Goal: Task Accomplishment & Management: Manage account settings

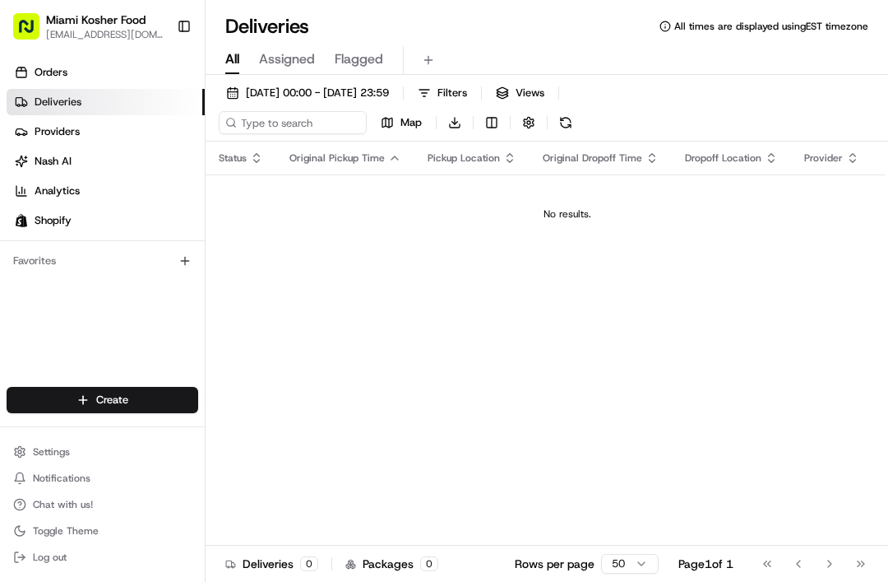
click at [40, 67] on span "Orders" at bounding box center [51, 72] width 33 height 15
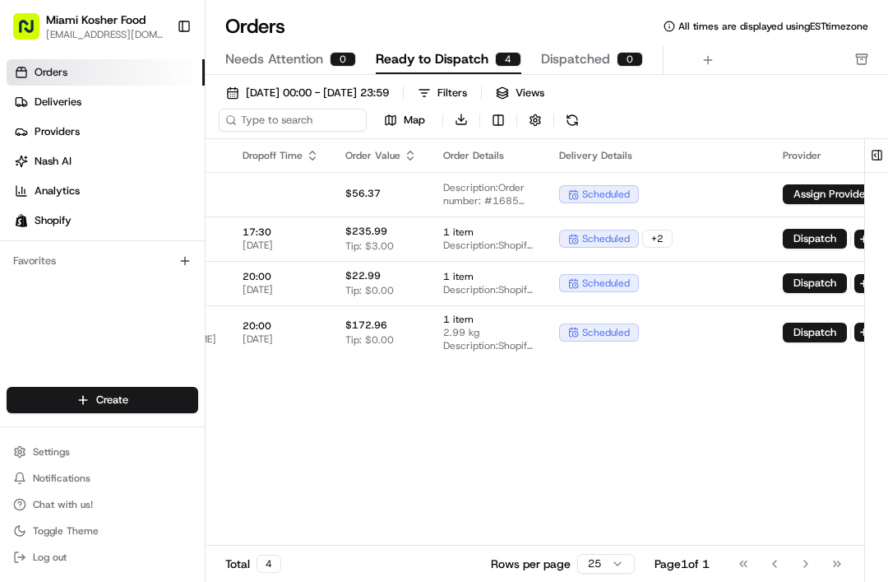
click at [430, 335] on td "$172.96 Tip: $0.00" at bounding box center [381, 331] width 98 height 53
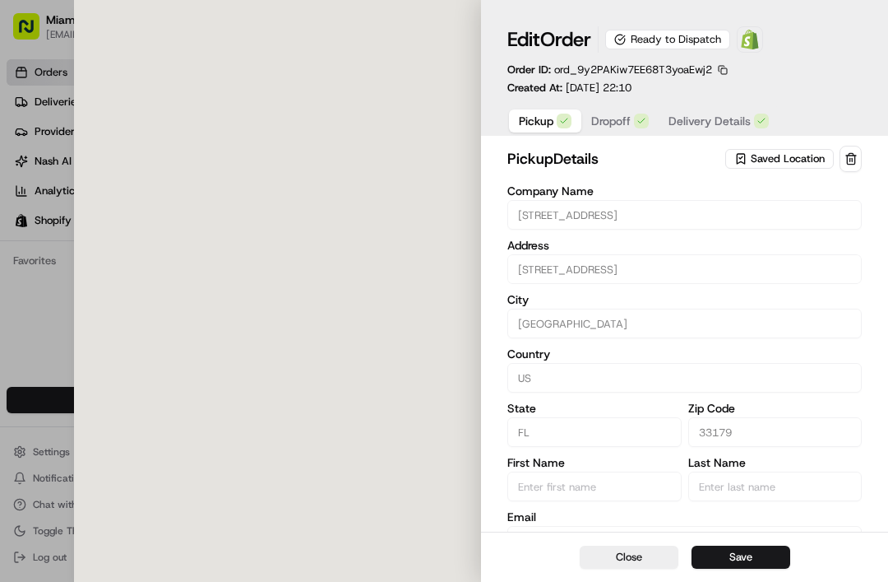
type input "[STREET_ADDRESS]"
type input "Miami"
type input "US"
type input "FL"
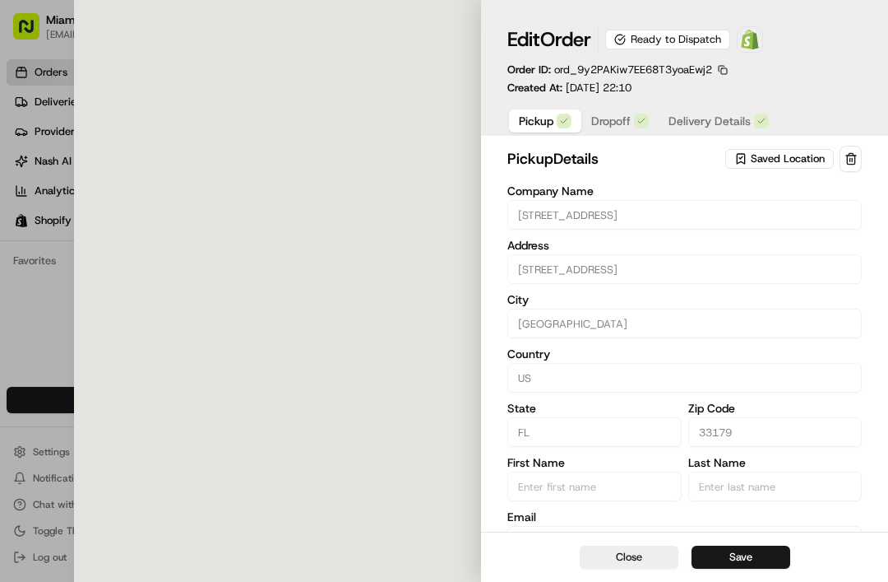
type input "33179"
type input "+1 786 520 3897"
type textarea "Pickup Shopify order Shopify Order #1688"
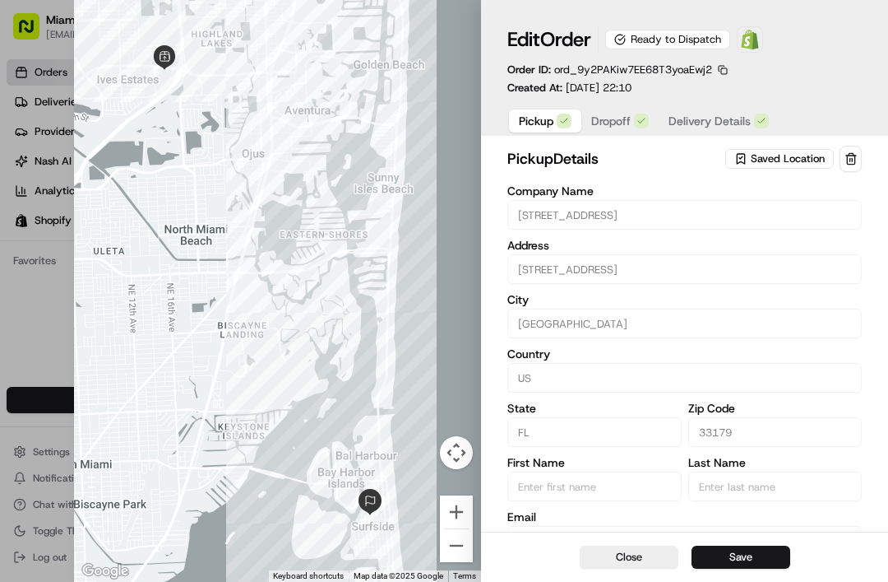
click at [620, 129] on button "Dropoff" at bounding box center [620, 120] width 77 height 23
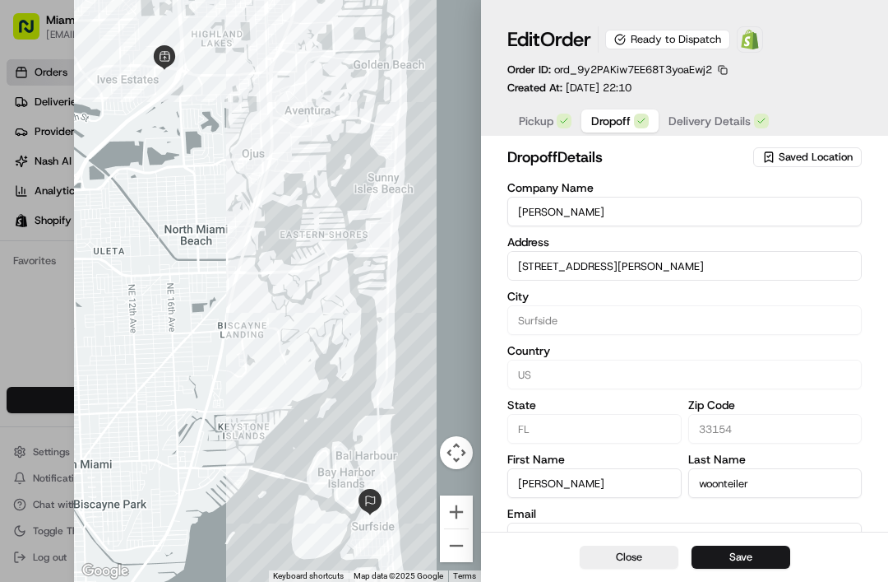
click at [703, 126] on span "Delivery Details" at bounding box center [710, 121] width 82 height 16
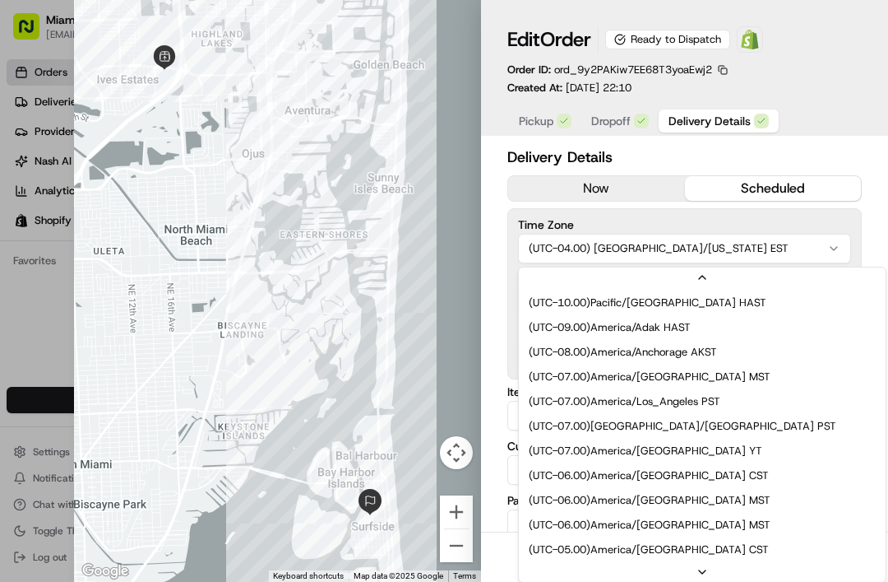
scroll to position [99, 0]
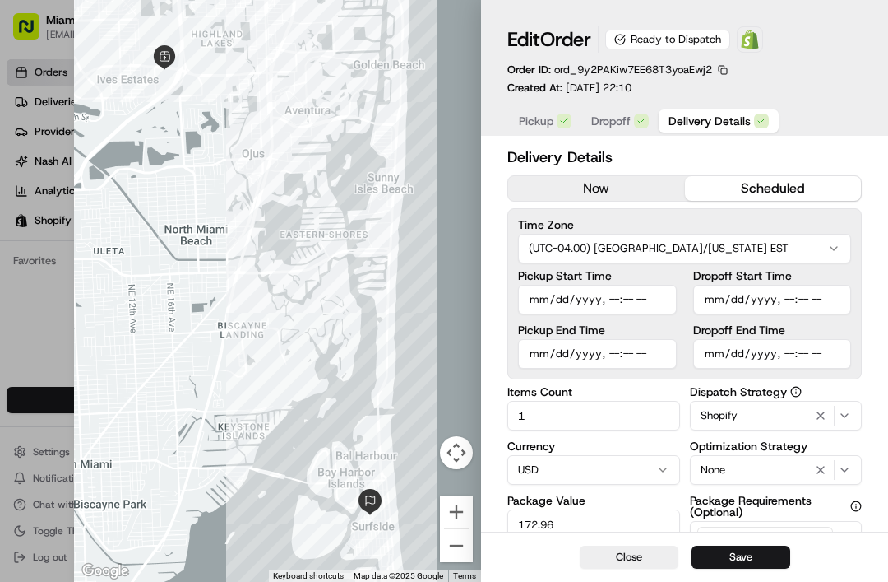
click at [744, 549] on button "Save" at bounding box center [741, 556] width 99 height 23
click at [603, 114] on span "Dropoff" at bounding box center [611, 121] width 39 height 16
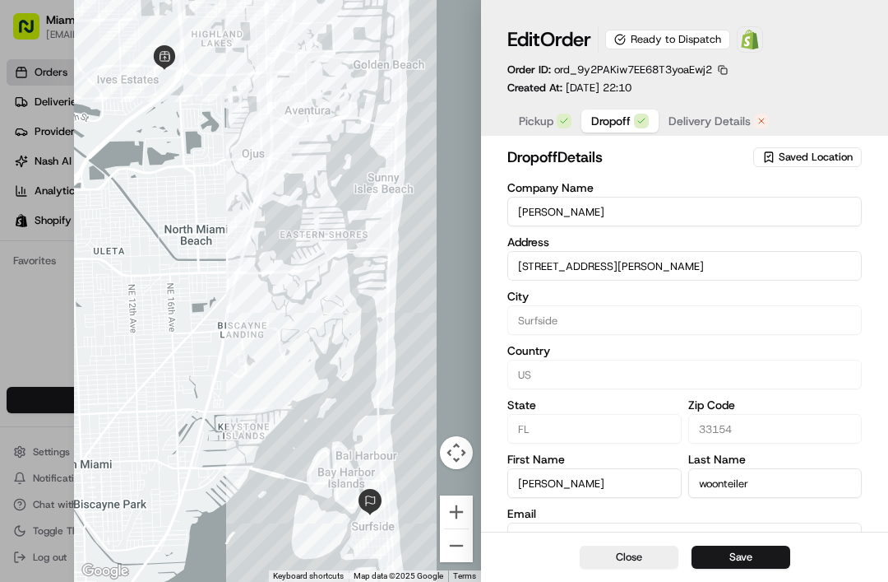
click at [536, 119] on span "Pickup" at bounding box center [536, 121] width 35 height 16
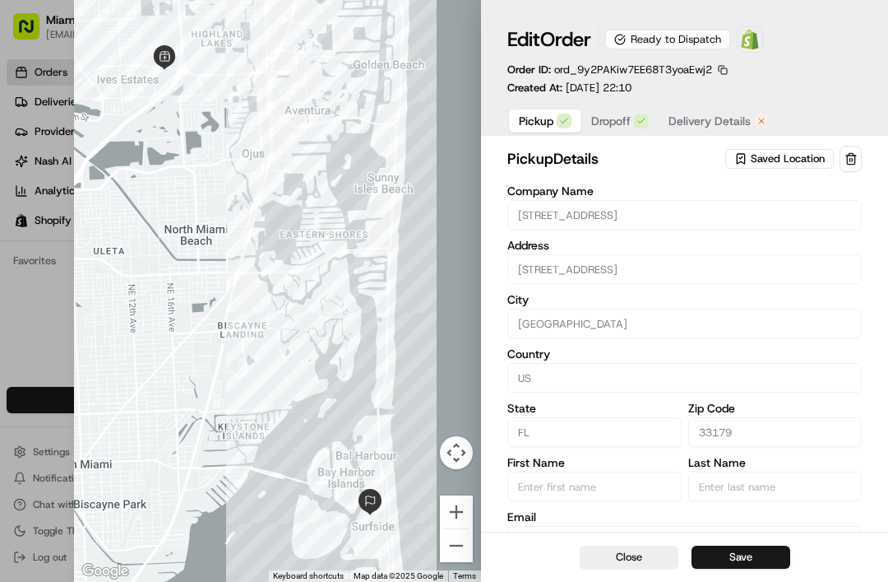
click at [700, 116] on span "Delivery Details" at bounding box center [710, 121] width 82 height 16
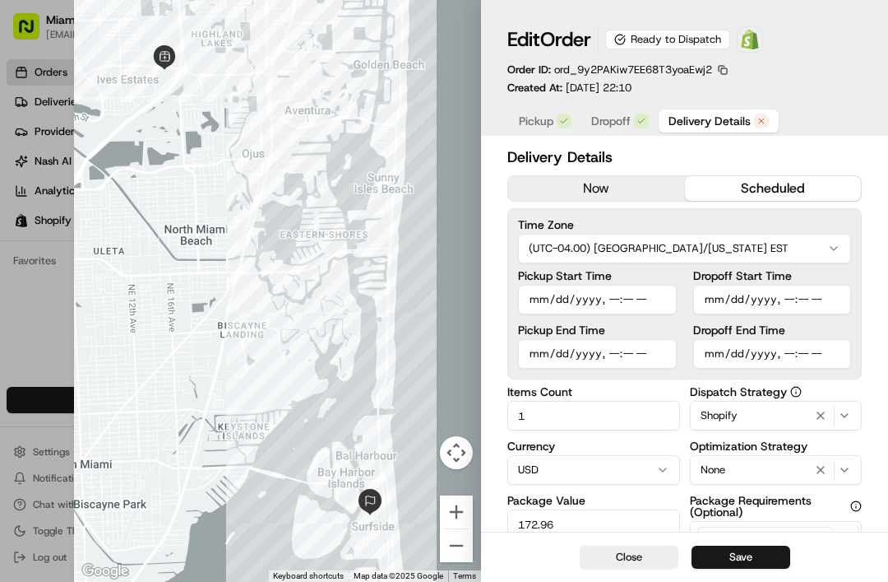
click at [620, 310] on input "Pickup Start Time" at bounding box center [597, 300] width 159 height 30
type input "2025-08-20T10:13"
click at [554, 360] on input "Pickup End Time" at bounding box center [597, 354] width 159 height 30
type input "2025-08-20T10:13"
click at [753, 308] on input "Dropoff Start Time" at bounding box center [773, 300] width 159 height 30
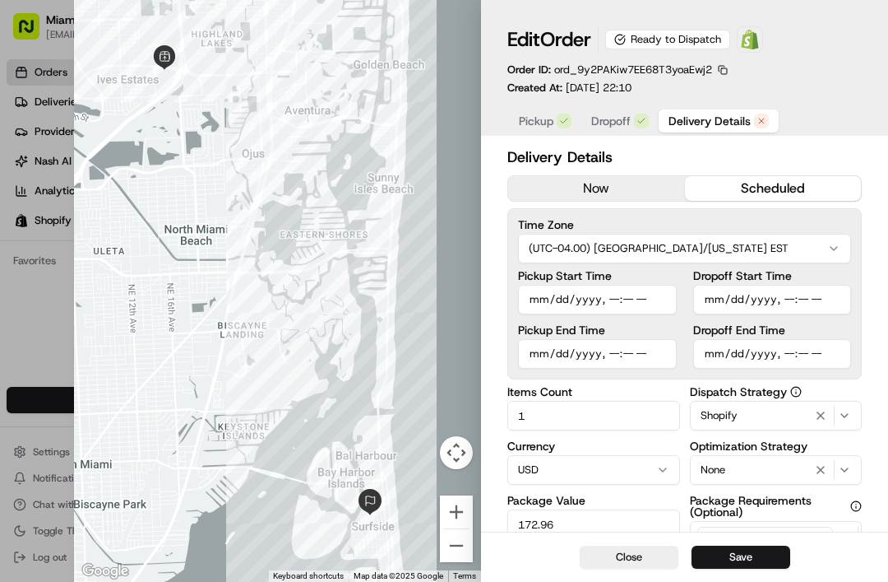
click at [737, 293] on input "Dropoff Start Time" at bounding box center [773, 300] width 159 height 30
type input "2025-08-20T11:30"
click at [736, 348] on input "Dropoff End Time" at bounding box center [773, 354] width 159 height 30
type input "2025-08-20T11:45"
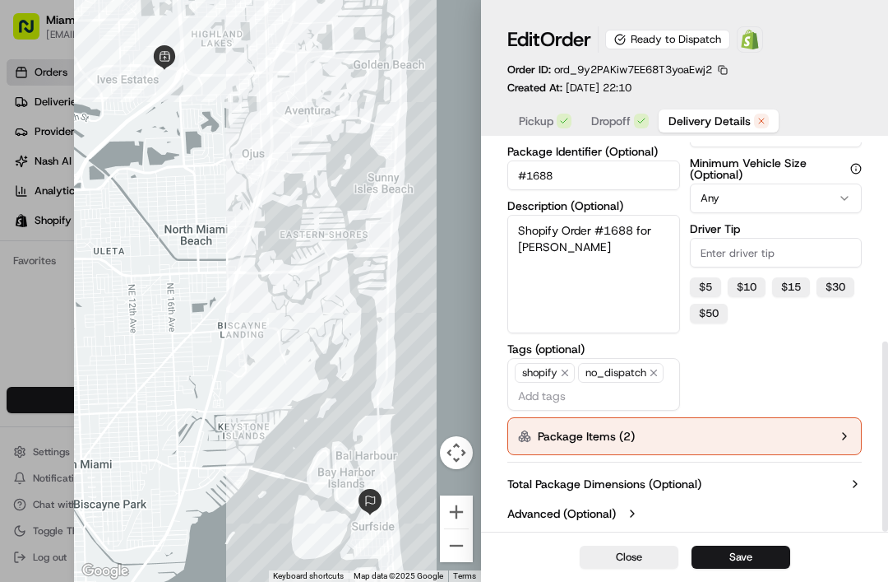
scroll to position [406, 0]
click at [843, 442] on icon "button" at bounding box center [844, 435] width 13 height 13
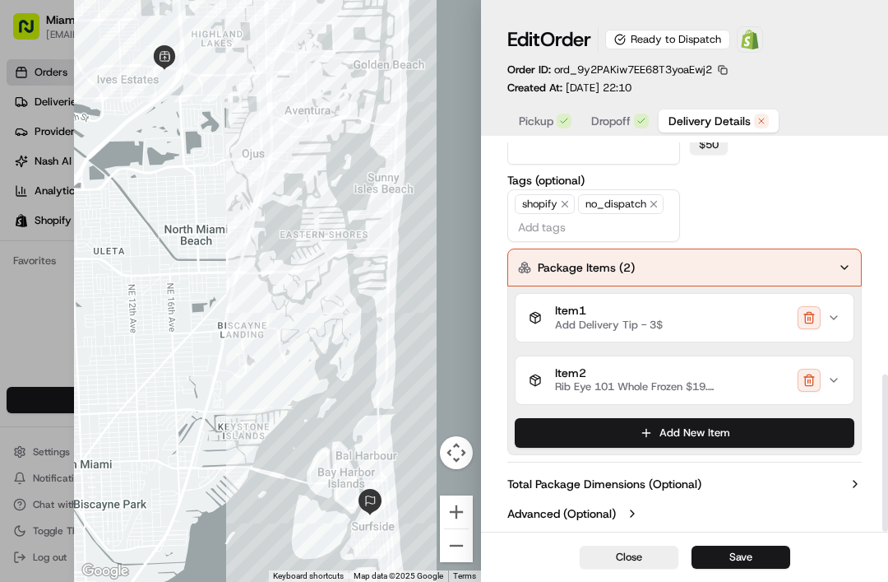
scroll to position [573, 0]
click at [820, 440] on button "Add New Item" at bounding box center [685, 433] width 340 height 30
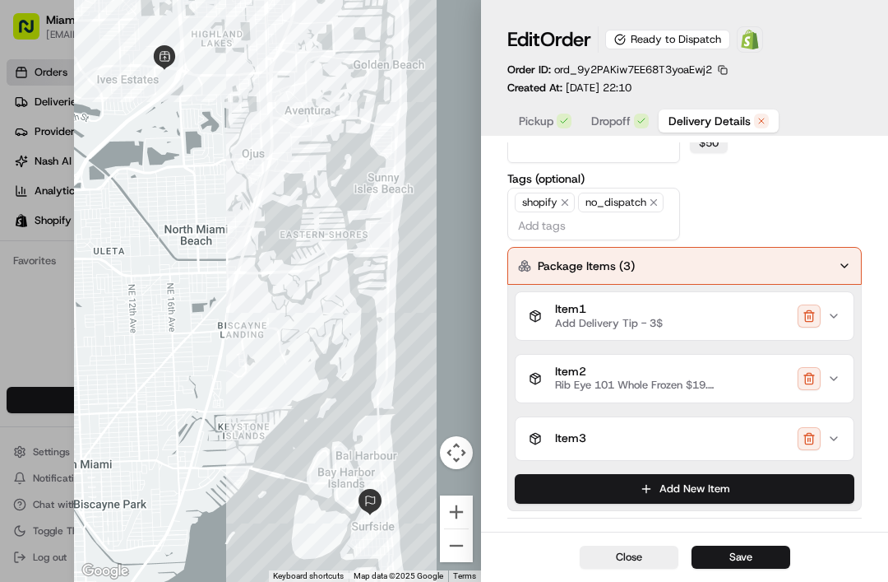
scroll to position [615, 0]
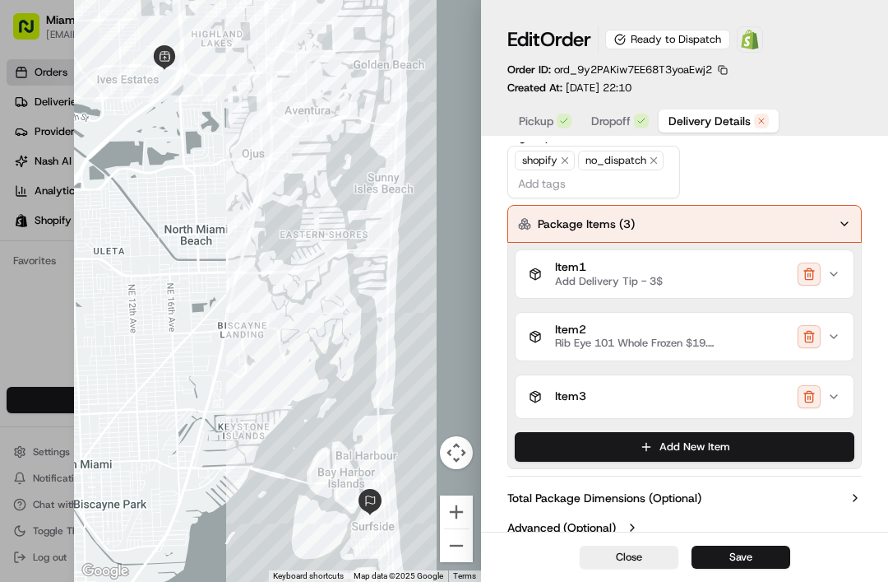
click at [814, 398] on button "button" at bounding box center [809, 396] width 23 height 23
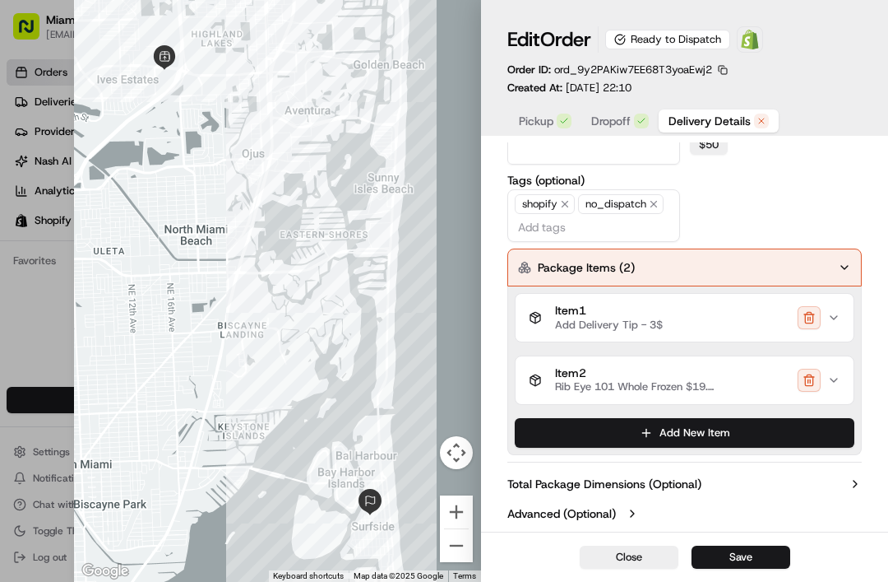
scroll to position [573, 0]
click at [842, 273] on icon "button" at bounding box center [844, 267] width 13 height 13
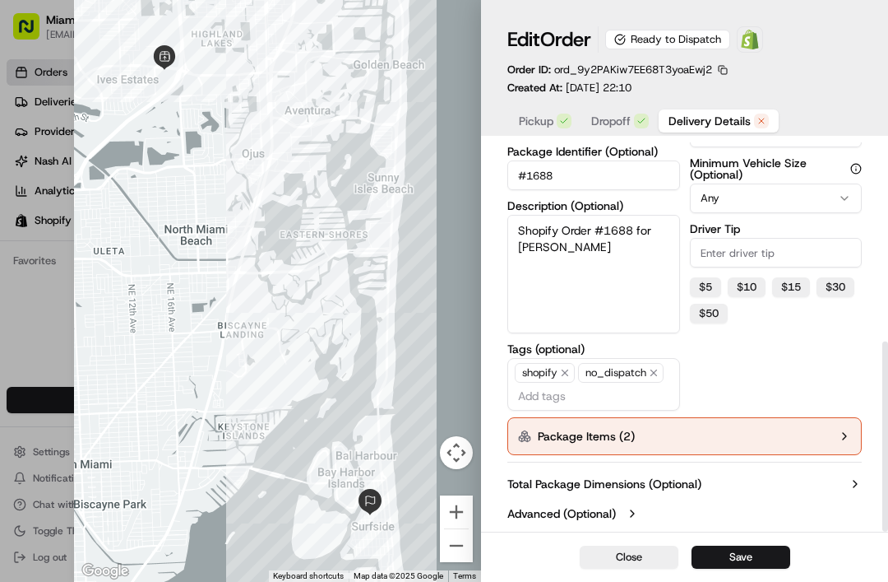
click at [767, 554] on button "Save" at bounding box center [741, 556] width 99 height 23
click at [773, 556] on button "Save" at bounding box center [741, 556] width 99 height 23
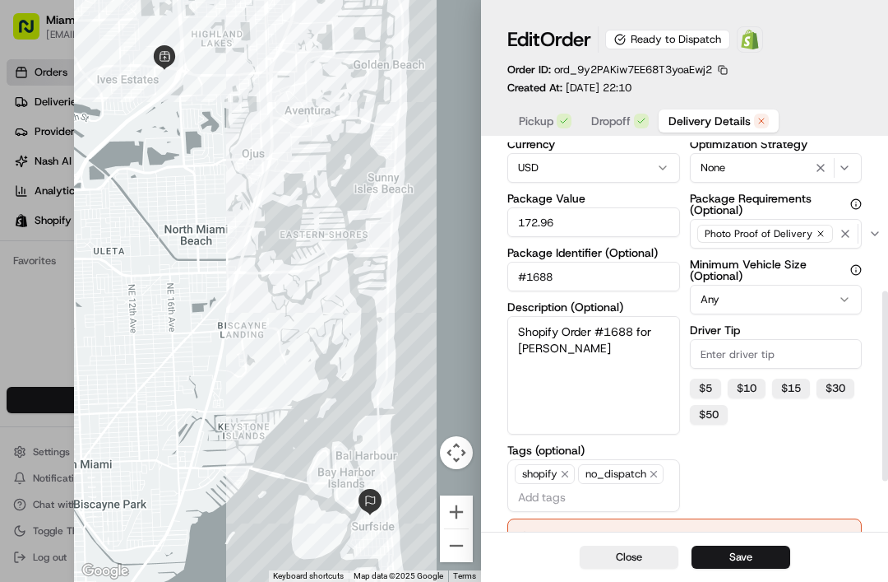
scroll to position [304, 0]
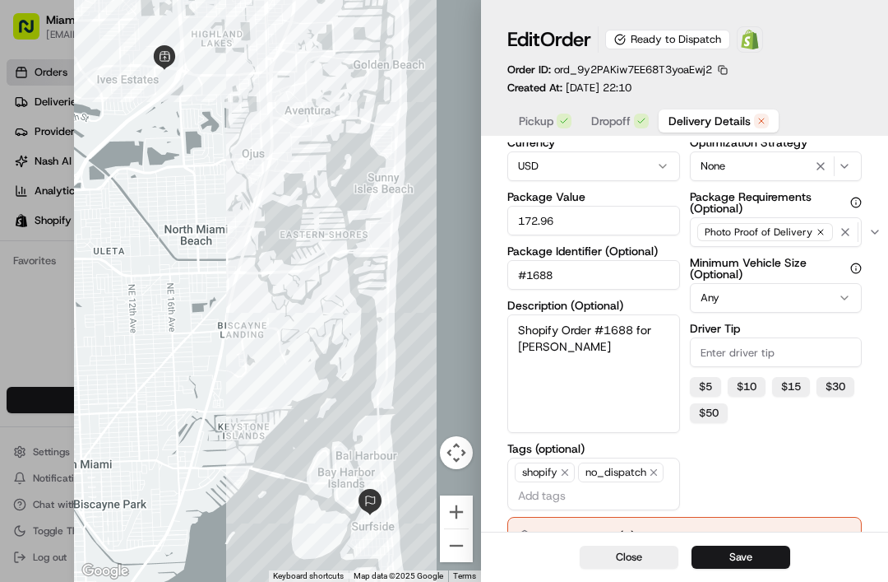
click at [619, 227] on input "172.96" at bounding box center [594, 221] width 173 height 30
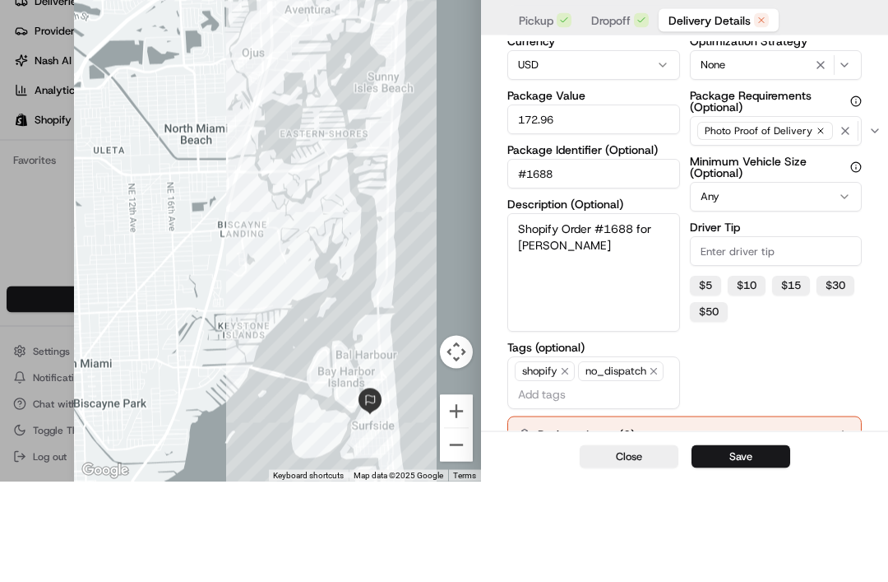
type input "172.9"
type input "1"
type input "204"
type input "204.63"
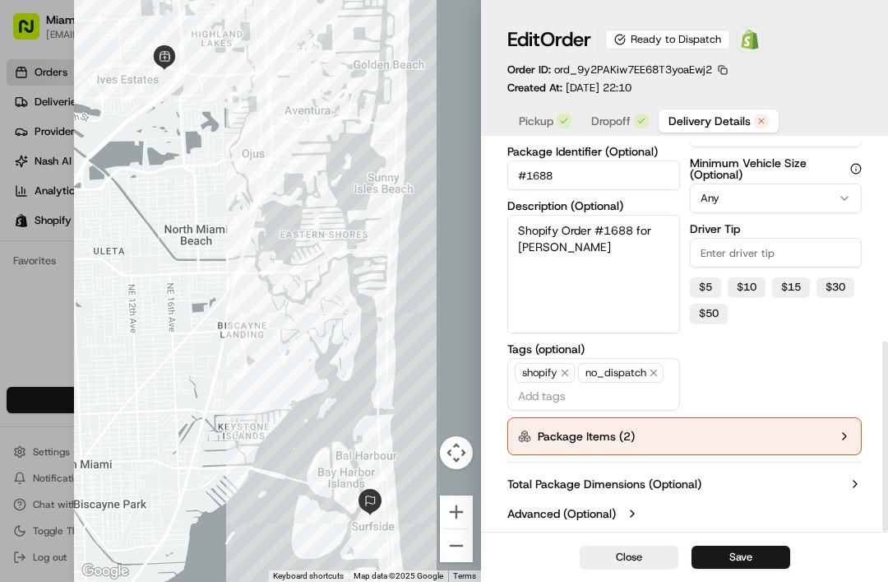
scroll to position [406, 0]
click at [847, 431] on icon "button" at bounding box center [844, 435] width 13 height 13
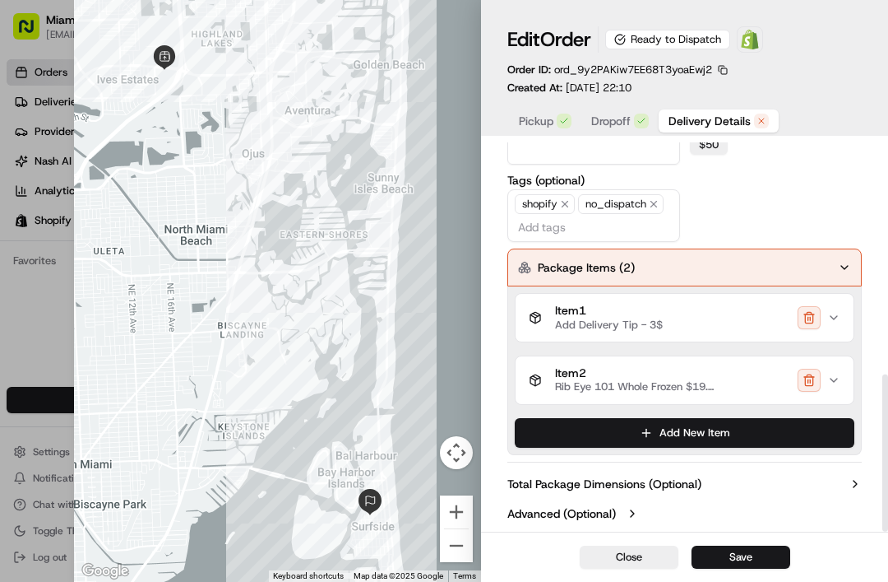
click at [833, 367] on button "Item 2 Rib Eye 101 Whole Frozen $19.79 - CHK - Bet Yosef" at bounding box center [685, 380] width 338 height 48
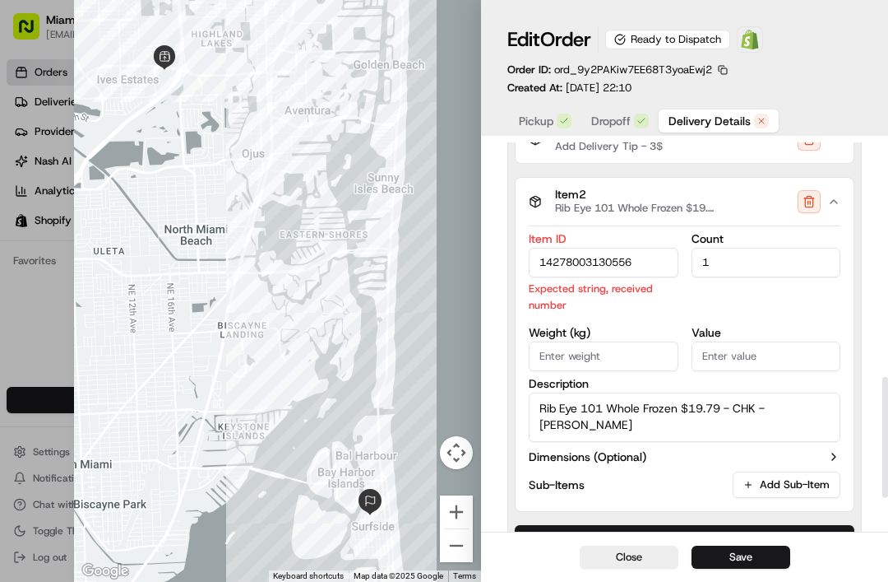
scroll to position [753, 0]
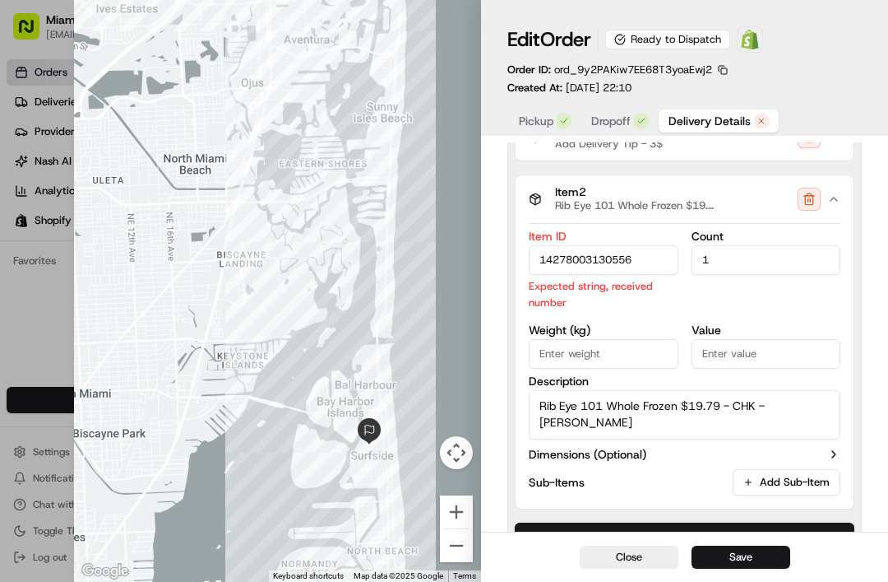
click at [566, 262] on input "14278003130556" at bounding box center [604, 260] width 150 height 30
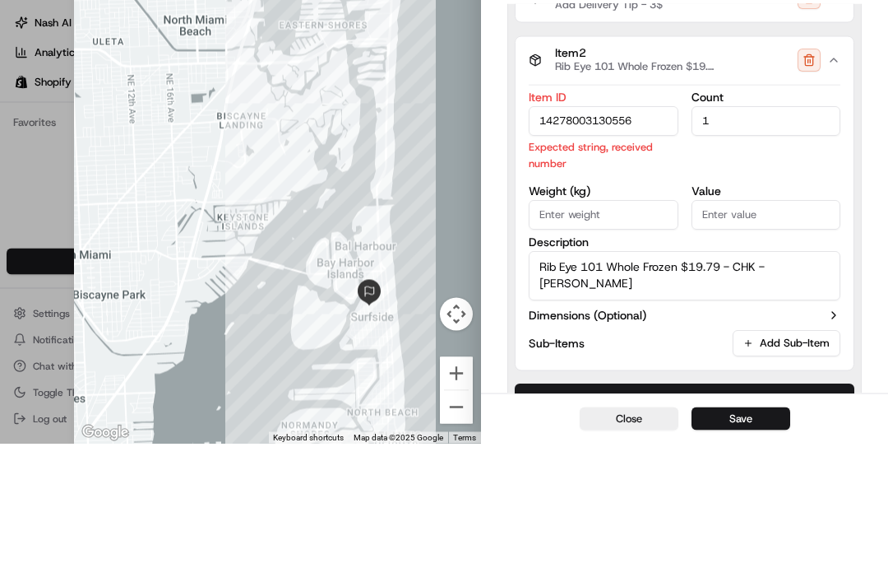
click at [564, 245] on input "14278003130556" at bounding box center [604, 260] width 150 height 30
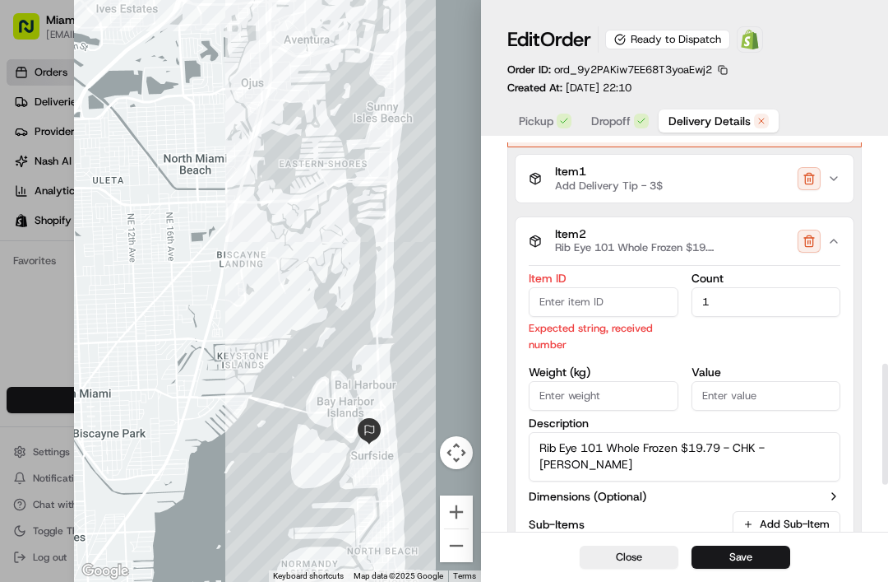
scroll to position [709, 0]
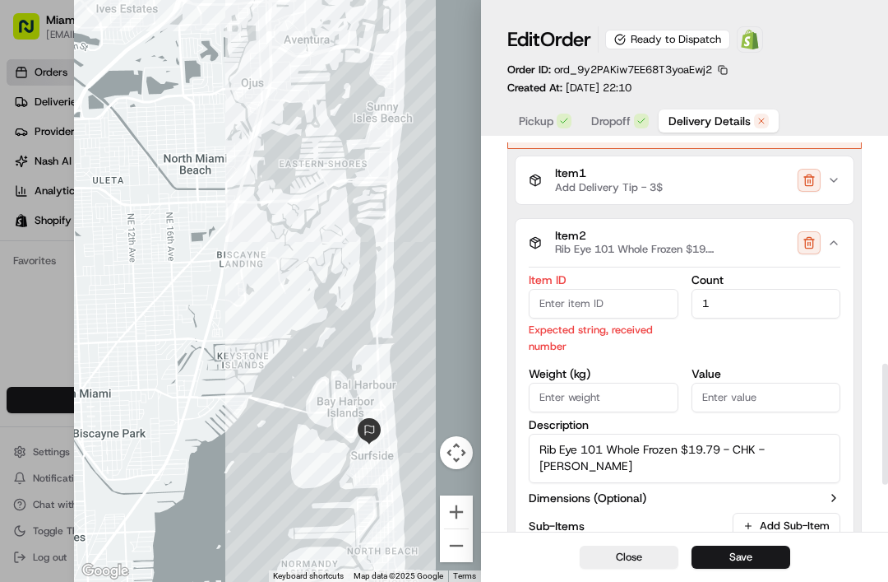
click at [840, 248] on icon "button" at bounding box center [834, 242] width 13 height 13
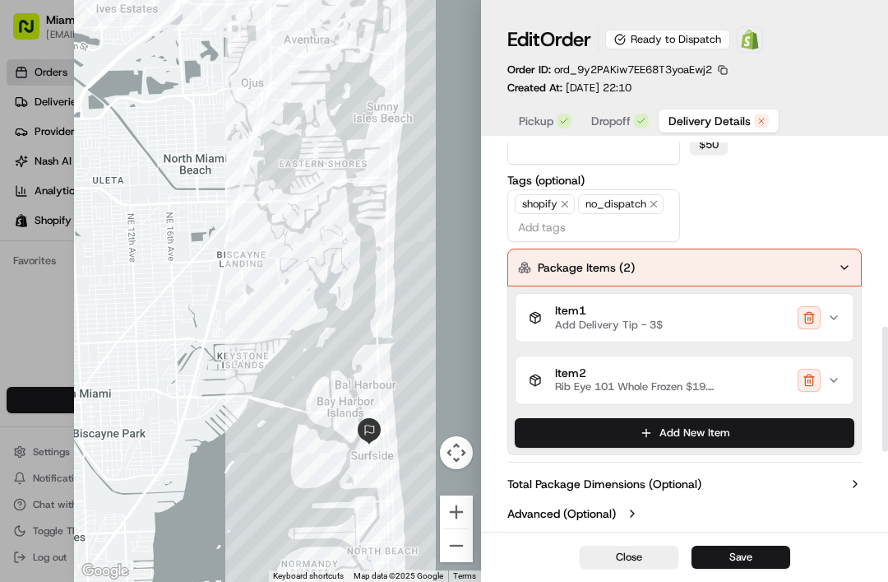
scroll to position [573, 0]
click at [745, 550] on button "Save" at bounding box center [741, 556] width 99 height 23
click at [837, 381] on icon "button" at bounding box center [834, 379] width 13 height 13
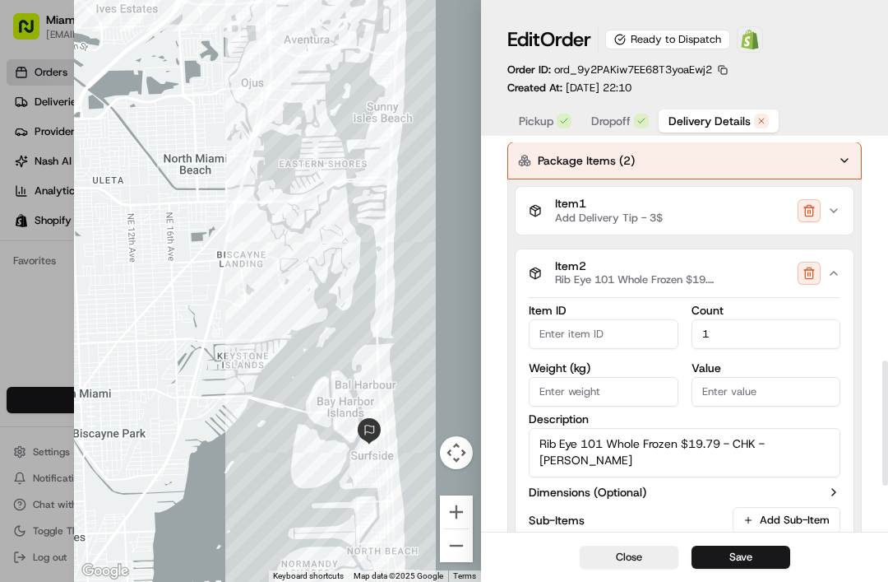
click at [848, 164] on icon "button" at bounding box center [844, 160] width 13 height 13
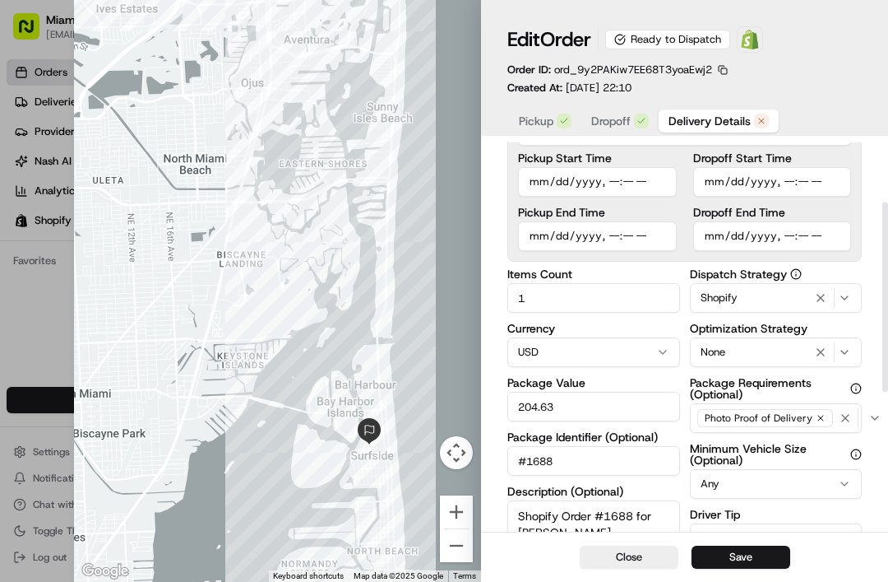
scroll to position [123, 0]
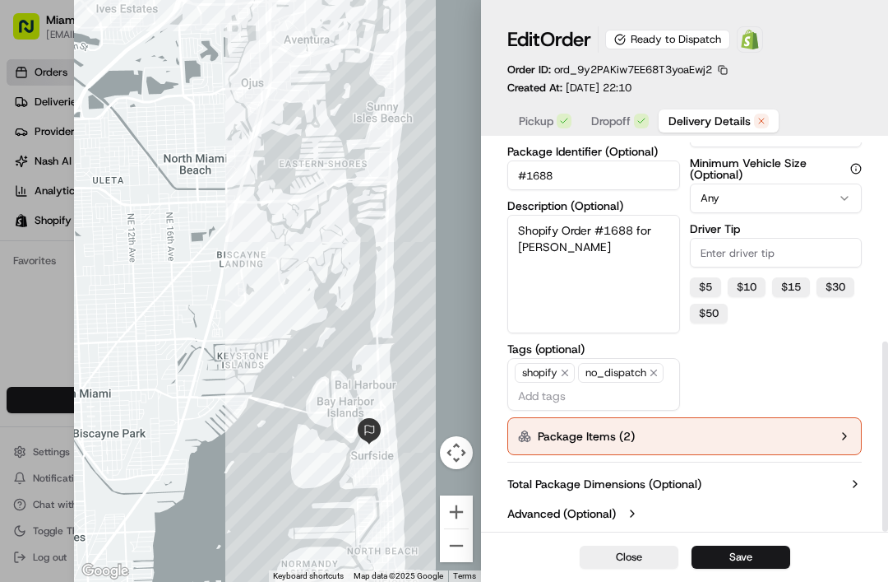
click at [835, 437] on button "Package Items ( 2 )" at bounding box center [685, 436] width 355 height 38
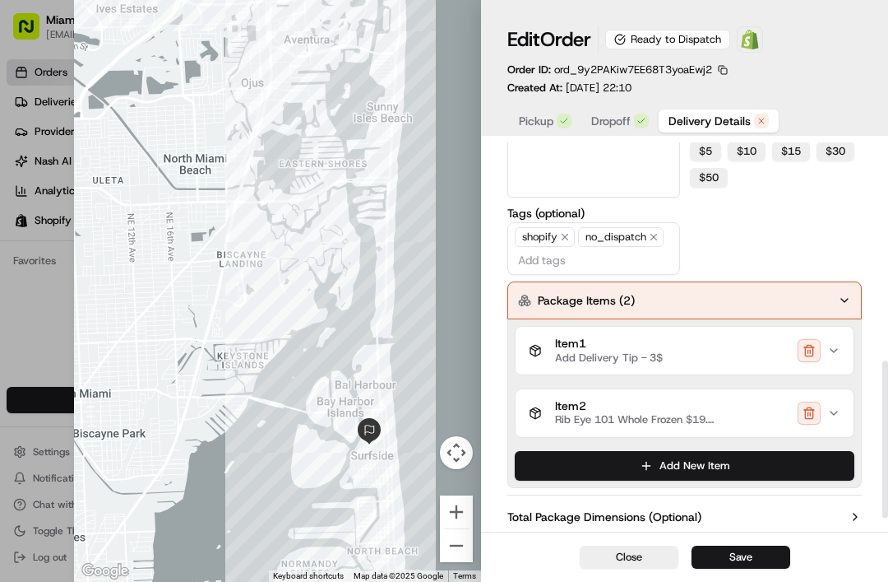
scroll to position [540, 0]
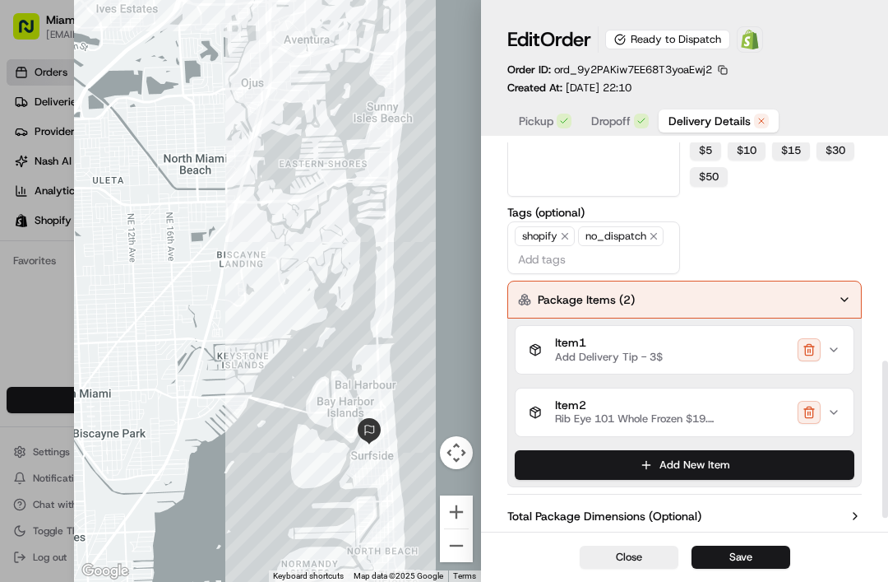
click at [839, 348] on icon "button" at bounding box center [834, 349] width 13 height 13
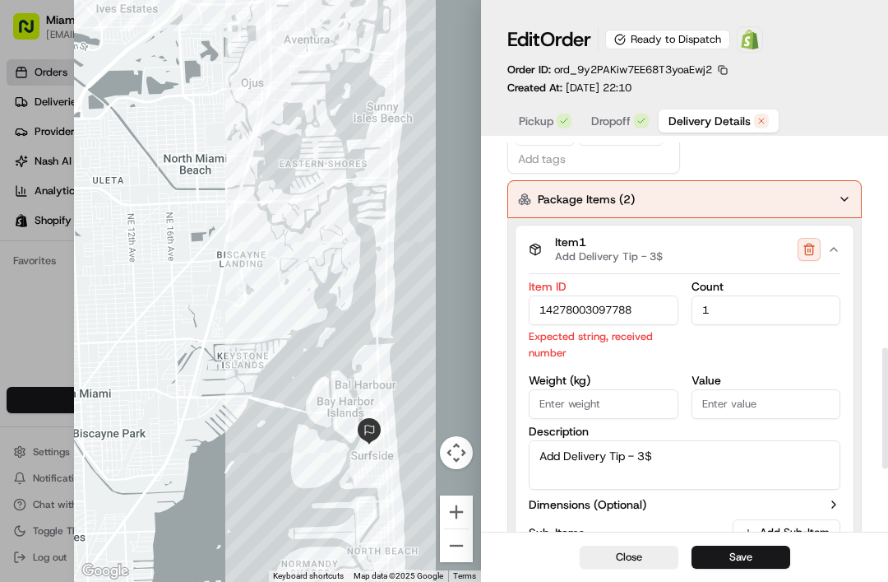
scroll to position [671, 0]
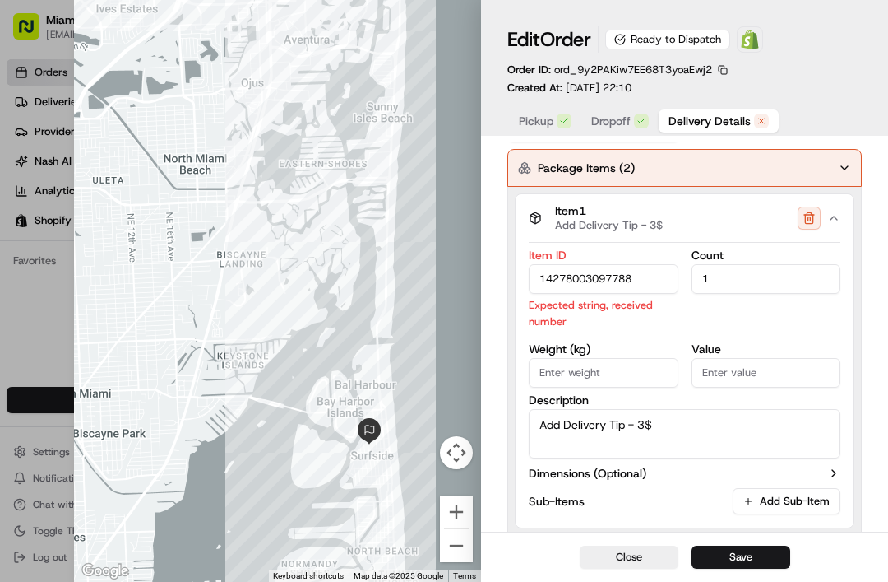
click at [657, 276] on input "14278003097788" at bounding box center [604, 279] width 150 height 30
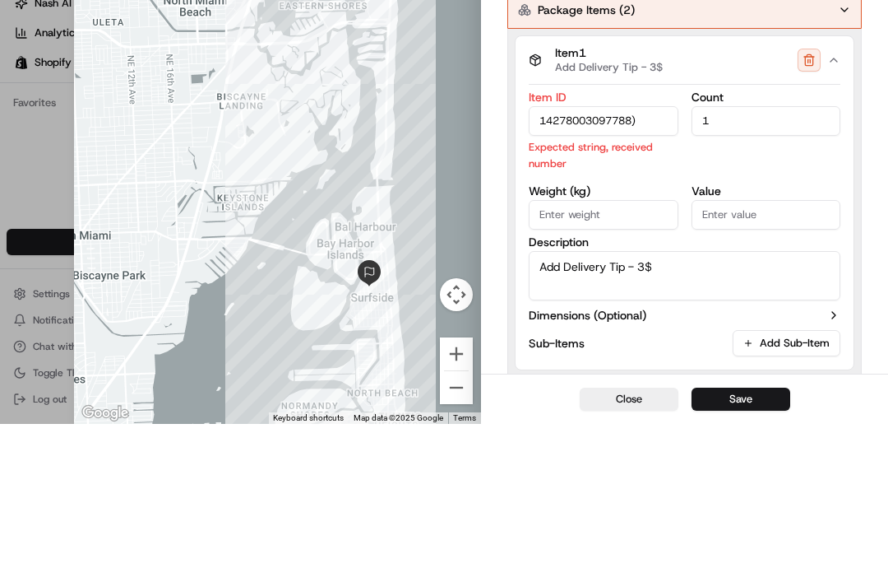
click at [544, 264] on input "14278003097788)" at bounding box center [604, 279] width 150 height 30
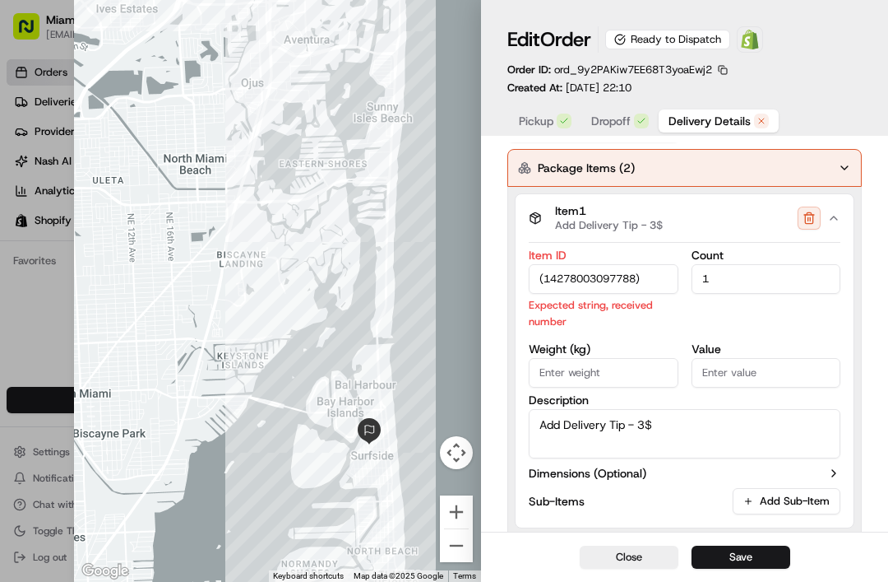
type input "(14278003097788)"
click at [766, 560] on button "Save" at bounding box center [741, 556] width 99 height 23
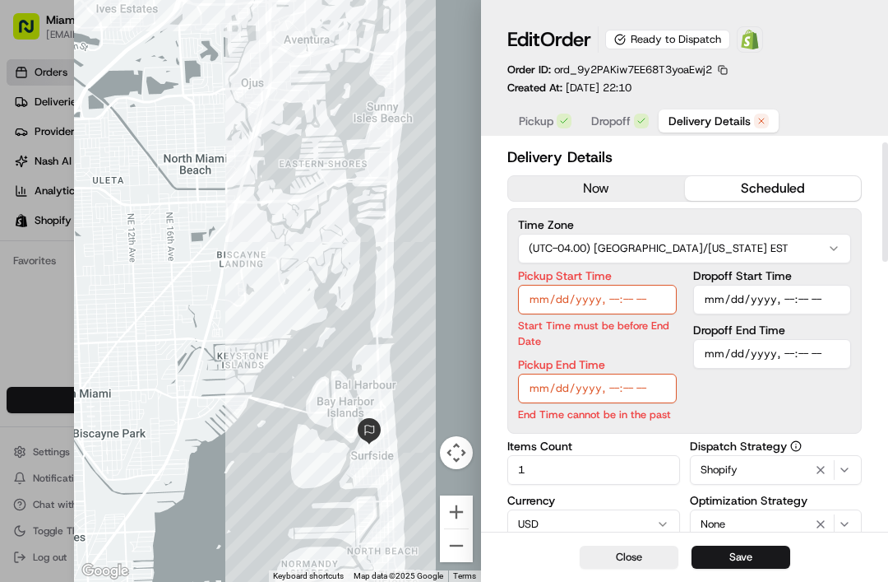
scroll to position [0, 0]
click at [602, 397] on input "Pickup End Time" at bounding box center [597, 388] width 159 height 30
click at [742, 551] on button "Save" at bounding box center [741, 556] width 99 height 23
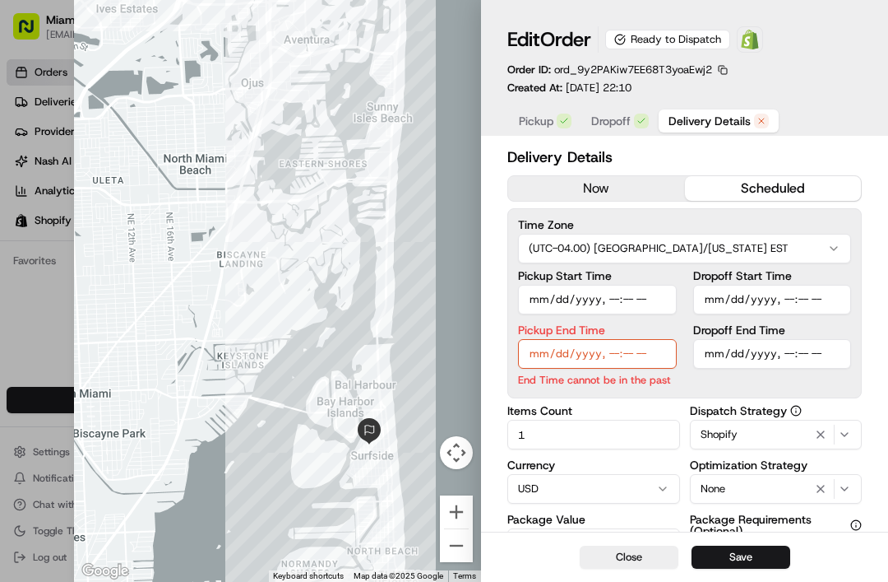
click at [722, 554] on button "Save" at bounding box center [741, 556] width 99 height 23
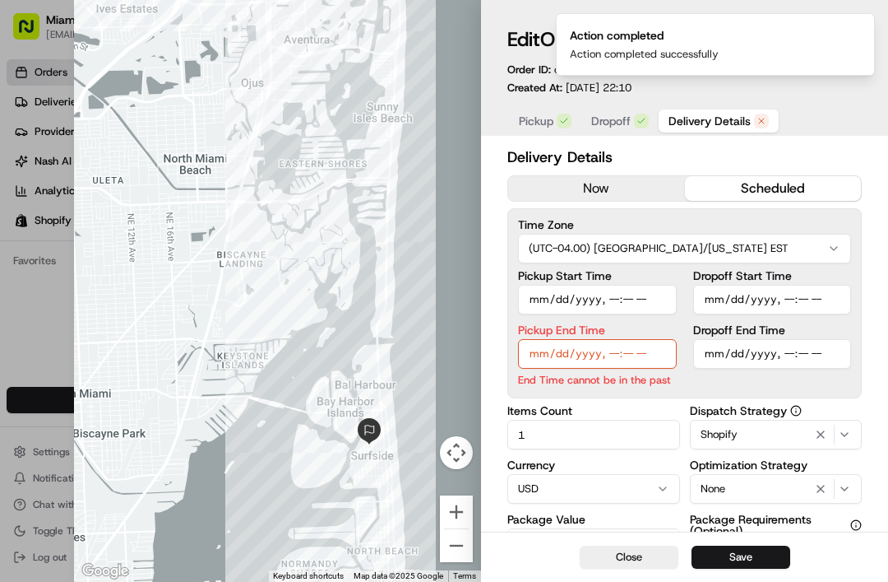
click at [557, 355] on input "Pickup End Time" at bounding box center [597, 354] width 159 height 30
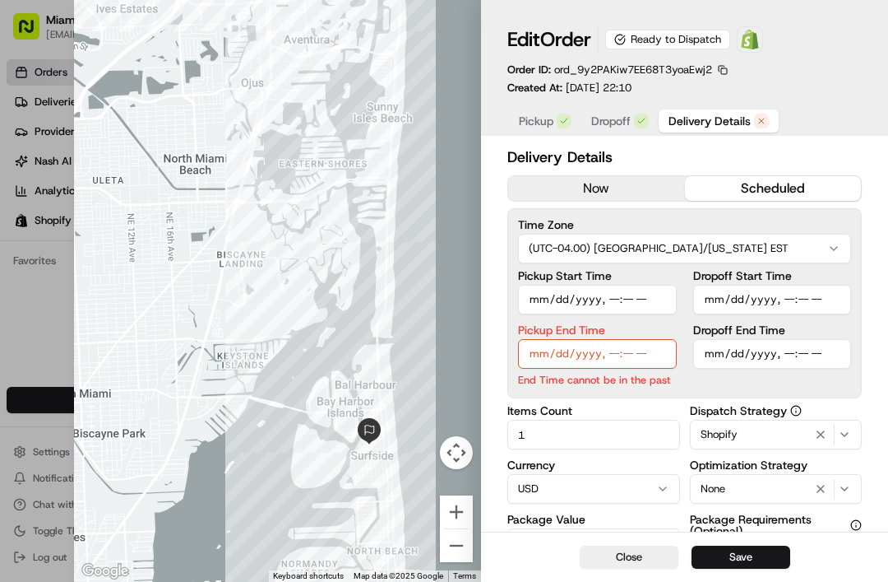
type input "2025-08-20T11:00"
click at [725, 552] on button "Save" at bounding box center [741, 556] width 99 height 23
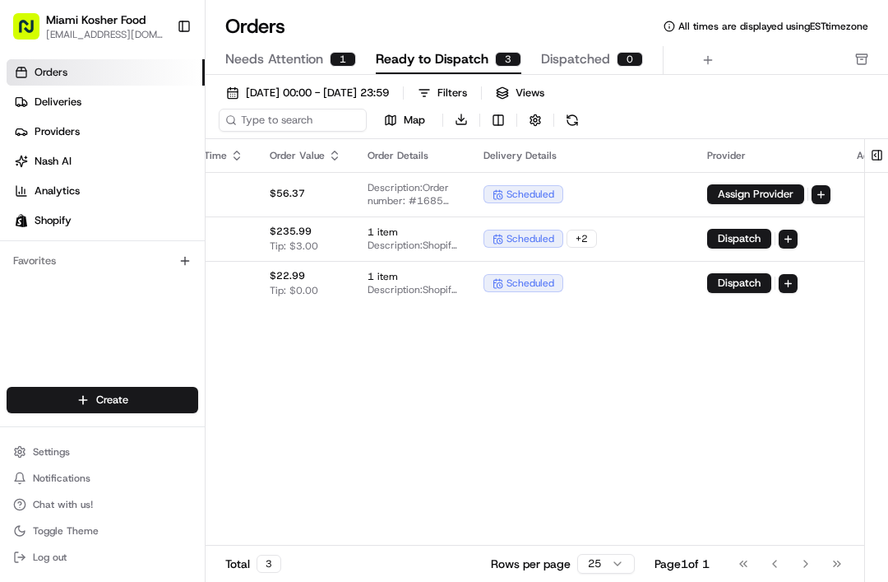
click at [271, 69] on button "Needs Attention 1" at bounding box center [290, 60] width 131 height 28
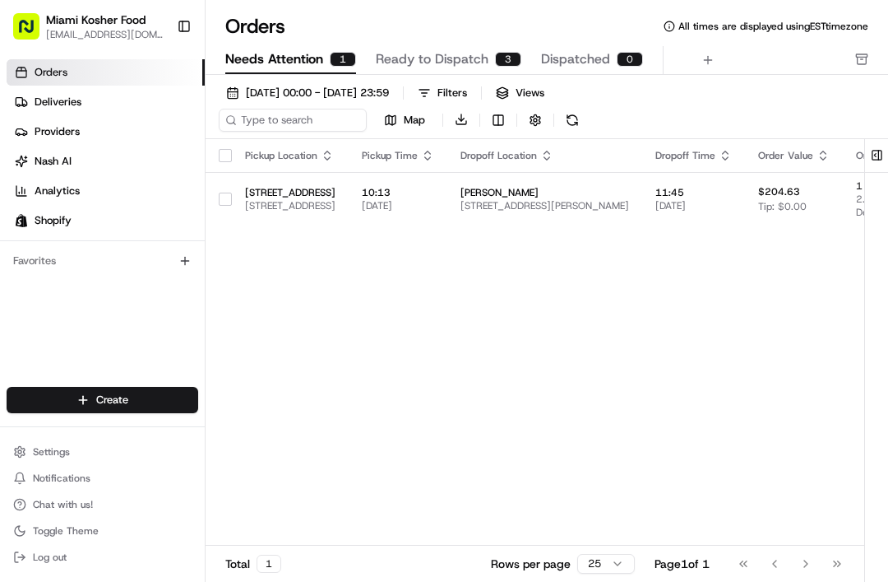
click at [515, 211] on body "Miami Kosher Food nandodixcontrolusa@gmail.com Toggle Sidebar Orders Deliveries…" at bounding box center [444, 291] width 888 height 582
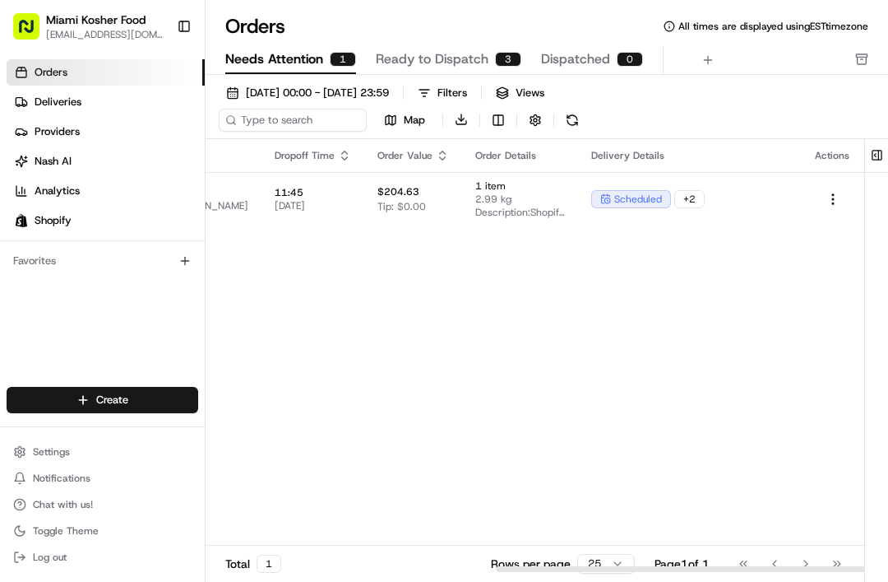
scroll to position [0, 519]
click at [563, 60] on span "Dispatched" at bounding box center [575, 59] width 69 height 20
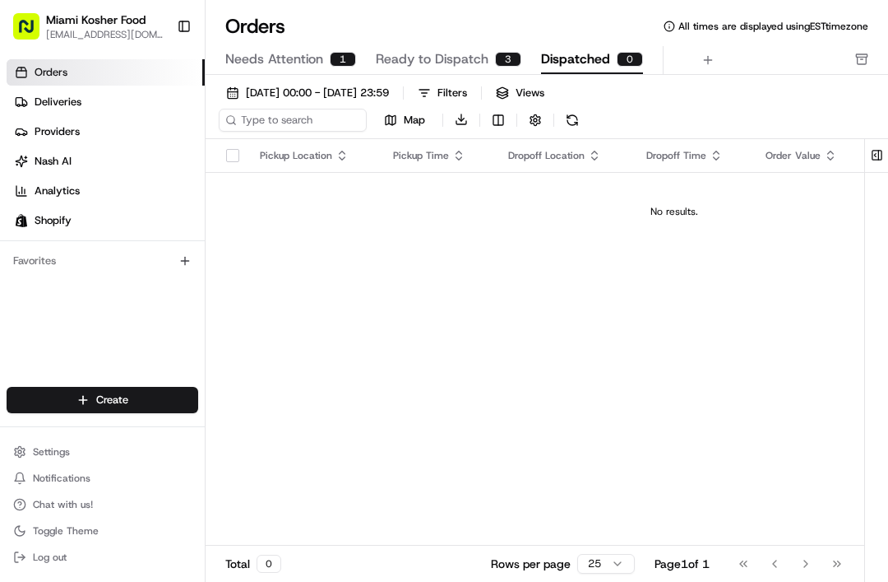
click at [275, 69] on button "Needs Attention 1" at bounding box center [290, 60] width 131 height 28
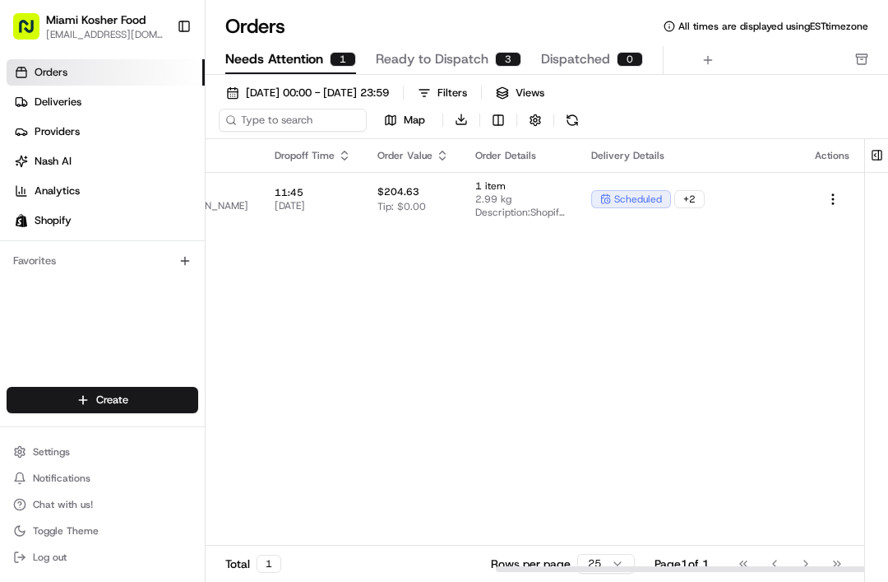
scroll to position [0, 519]
click at [611, 206] on div "scheduled" at bounding box center [632, 199] width 80 height 18
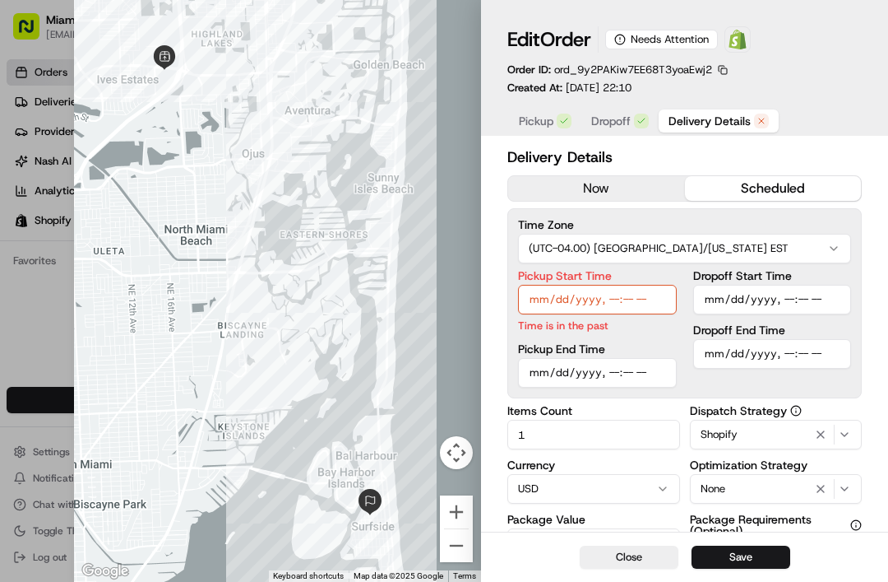
click at [564, 305] on input "Pickup Start Time" at bounding box center [597, 300] width 159 height 30
type input "2025-08-20T10:30"
click at [722, 566] on button "Save" at bounding box center [741, 556] width 99 height 23
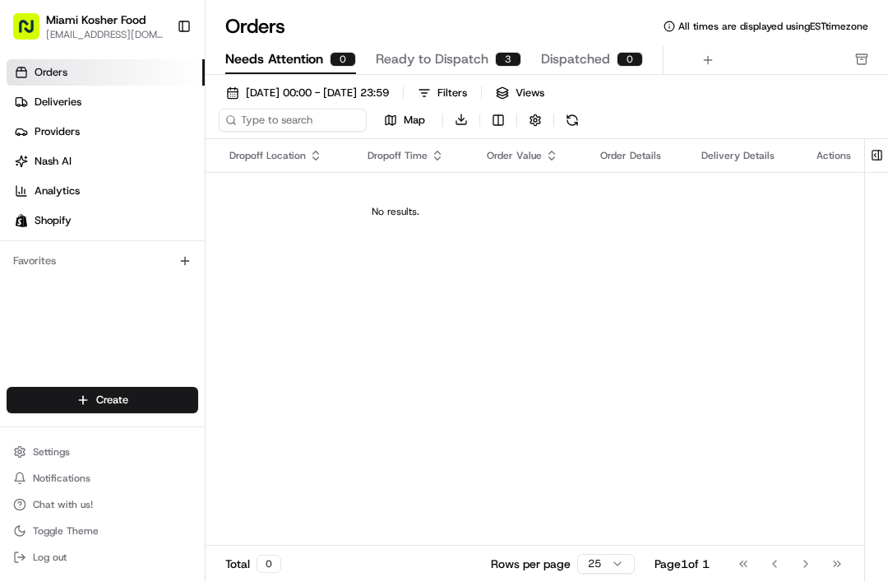
scroll to position [0, 274]
click at [431, 57] on span "Ready to Dispatch" at bounding box center [432, 59] width 113 height 20
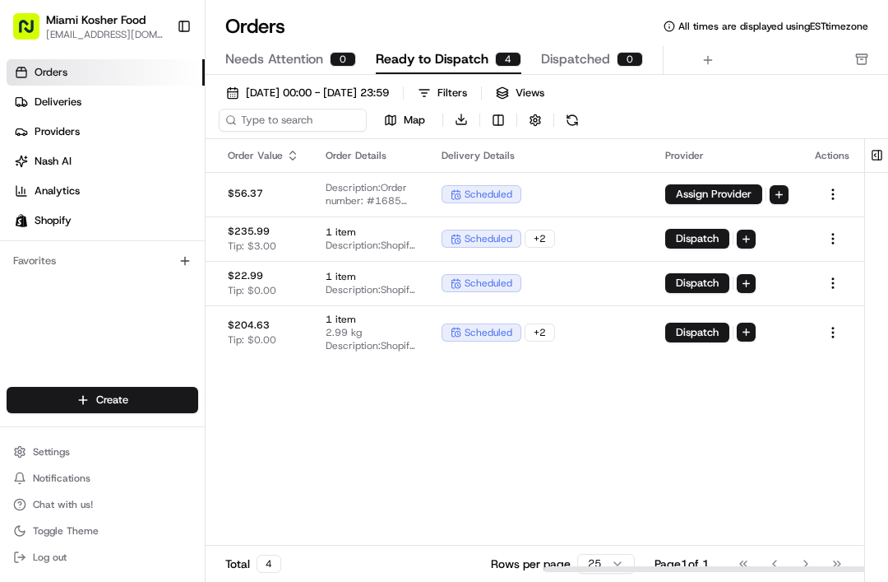
scroll to position [0, 697]
click at [682, 336] on button "Dispatch" at bounding box center [698, 332] width 64 height 20
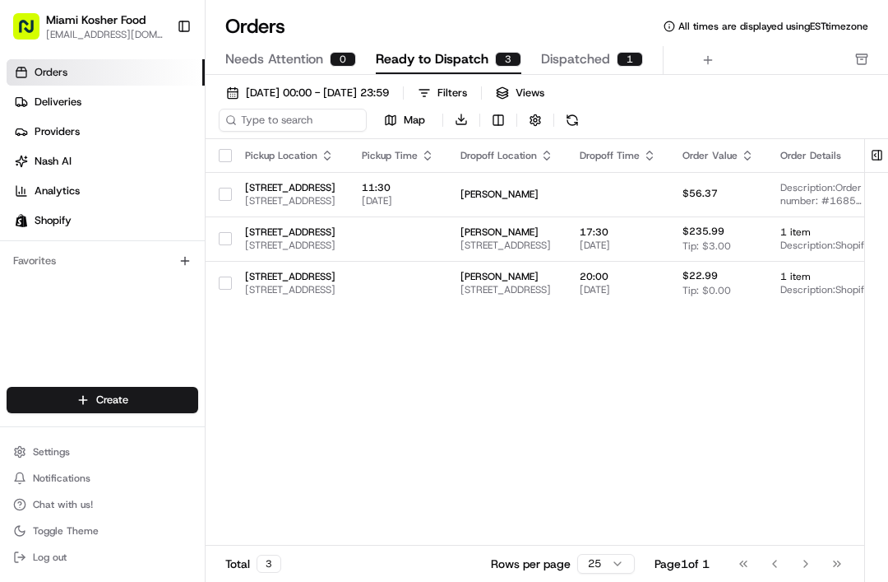
click at [559, 67] on span "Dispatched" at bounding box center [575, 59] width 69 height 20
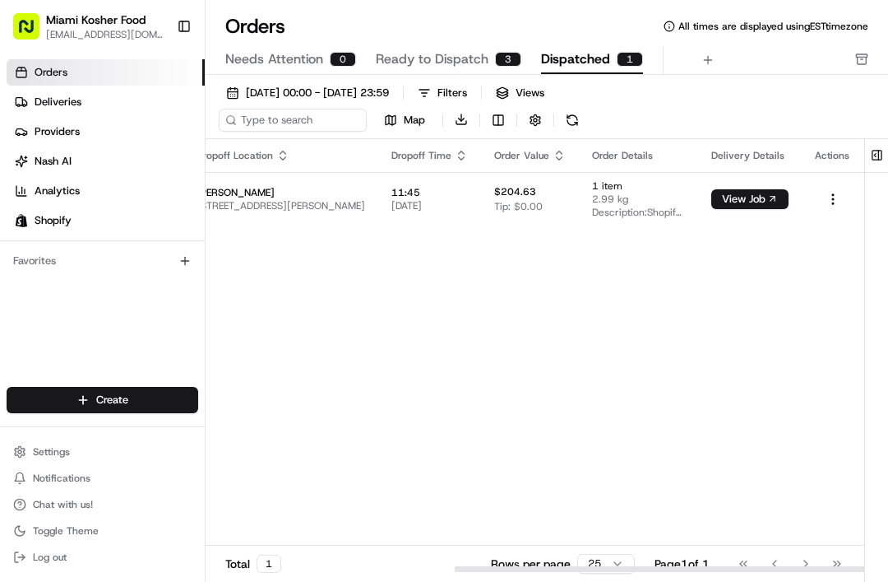
scroll to position [0, 400]
click at [735, 200] on button "View Job" at bounding box center [750, 199] width 77 height 20
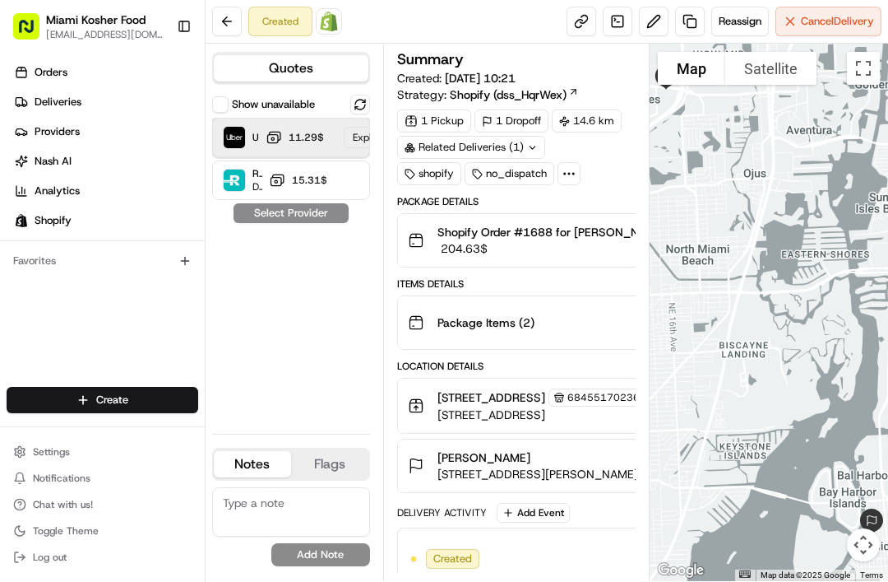
click at [346, 142] on div "Expired" at bounding box center [370, 137] width 53 height 21
click at [349, 137] on div "Expired" at bounding box center [370, 137] width 53 height 21
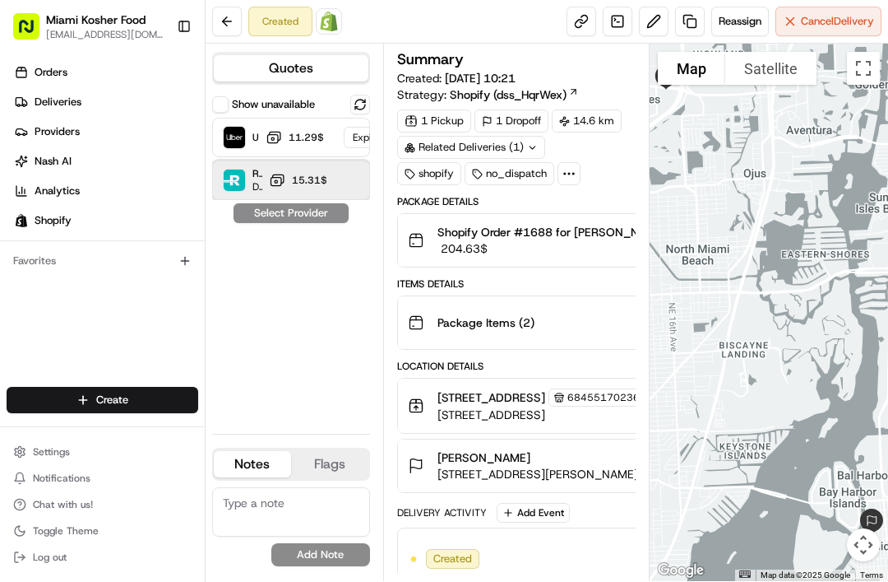
click at [322, 178] on span "‏15.31 ‏$" at bounding box center [308, 180] width 39 height 13
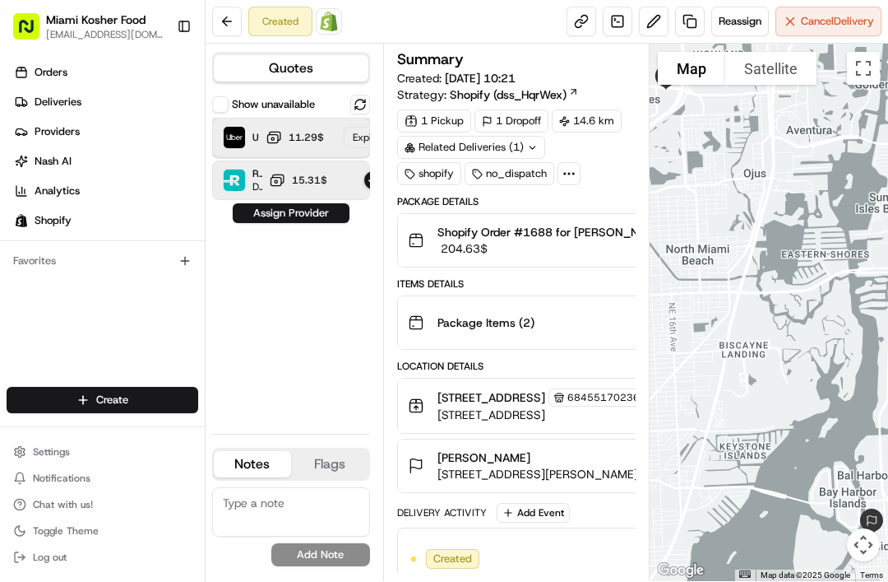
click at [318, 144] on button "‏11.29 ‏$" at bounding box center [295, 137] width 58 height 16
click at [339, 136] on div "Uber ‏11.29 ‏$ Expired" at bounding box center [291, 137] width 158 height 39
click at [332, 173] on div "Roadie Rush (P2P) Dropoff ETA - ‏15.31 ‏$" at bounding box center [291, 179] width 158 height 39
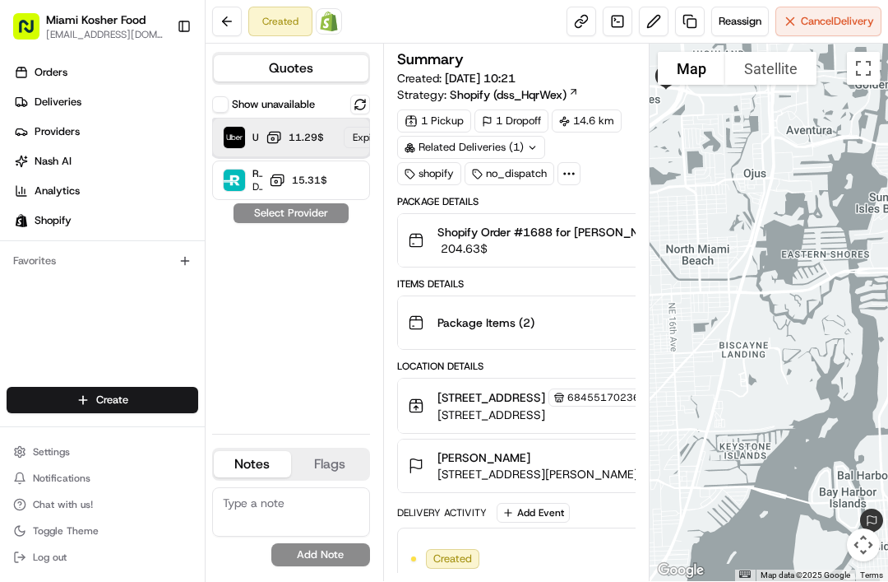
click at [333, 125] on div "Uber ‏11.29 ‏$ Expired" at bounding box center [291, 137] width 158 height 39
click at [354, 136] on div "Expired" at bounding box center [370, 137] width 53 height 21
click at [332, 210] on div "Show unavailable Uber ‏11.29 ‏$ Expired Roadie Rush (P2P) Dropoff ETA - ‏15.31 …" at bounding box center [291, 258] width 158 height 326
click at [359, 143] on div "Expired" at bounding box center [370, 137] width 53 height 21
click at [305, 218] on div "Show unavailable Uber ‏11.29 ‏$ Expired Roadie Rush (P2P) Dropoff ETA - ‏15.31 …" at bounding box center [291, 258] width 158 height 326
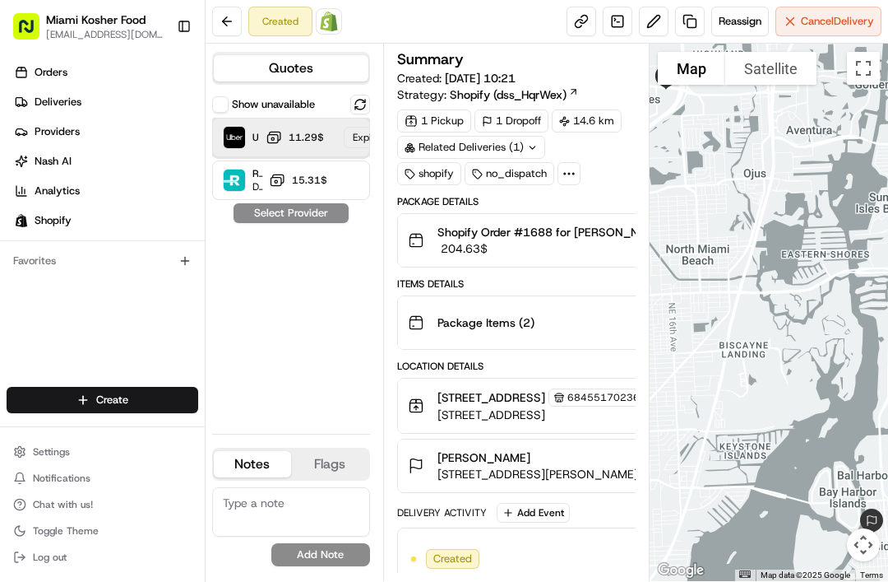
click at [321, 142] on span "‏11.29 ‏$" at bounding box center [304, 137] width 39 height 13
click at [253, 142] on span "Uber" at bounding box center [256, 137] width 7 height 13
click at [257, 146] on div "Uber" at bounding box center [241, 137] width 36 height 23
click at [286, 217] on div "Show unavailable Uber ‏11.29 ‏$ Expired Roadie Rush (P2P) Dropoff ETA - ‏15.31 …" at bounding box center [291, 258] width 158 height 326
click at [336, 137] on div "Uber ‏11.29 ‏$ Expired" at bounding box center [291, 137] width 158 height 39
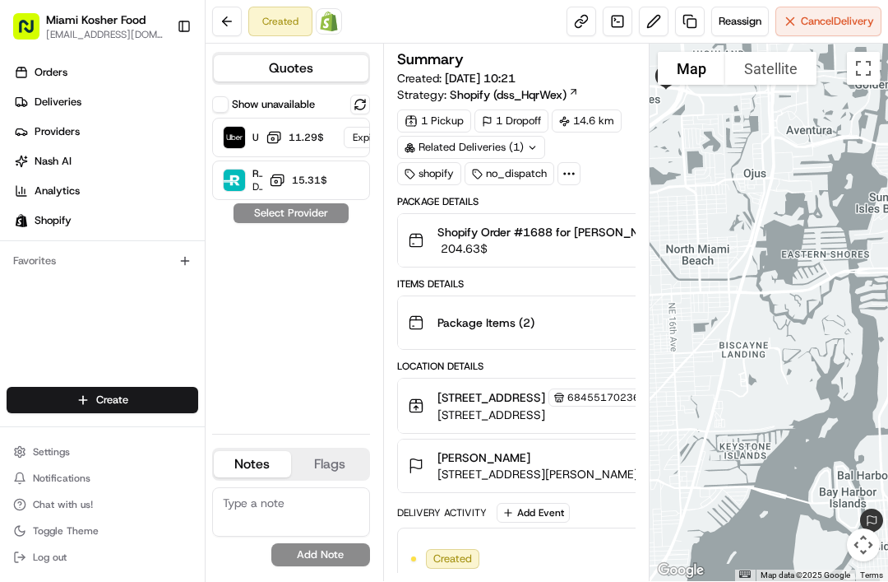
click at [361, 104] on button at bounding box center [360, 105] width 20 height 20
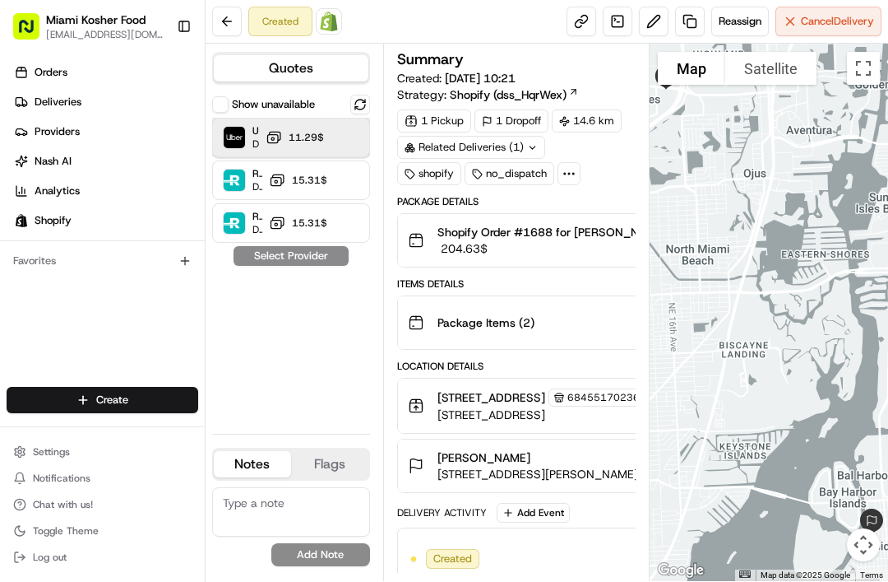
click at [332, 135] on div "Uber Dropoff ETA 1 hour ‏11.29 ‏$" at bounding box center [291, 137] width 158 height 39
click at [313, 258] on button "Assign Provider" at bounding box center [291, 256] width 117 height 20
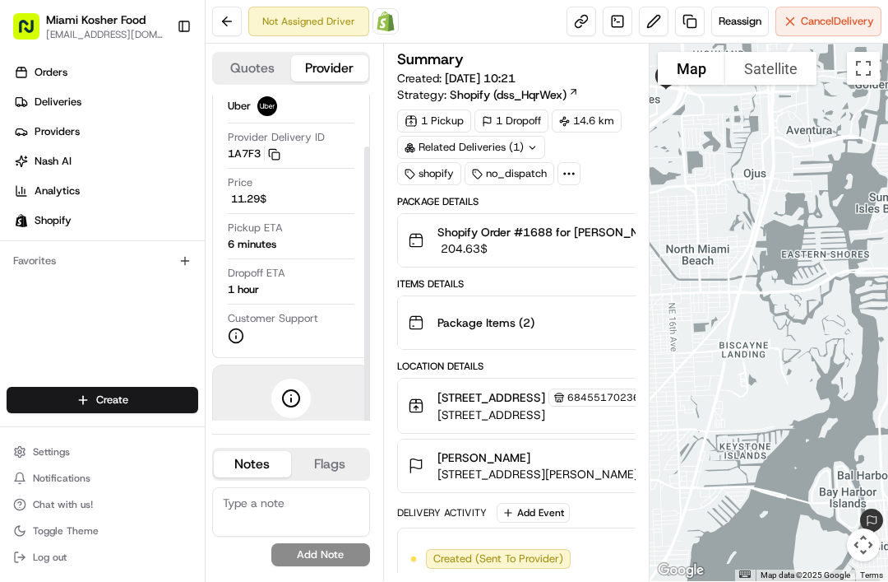
scroll to position [60, 0]
click at [295, 403] on icon at bounding box center [291, 400] width 20 height 20
click at [290, 404] on icon at bounding box center [291, 400] width 20 height 20
click at [299, 393] on icon at bounding box center [291, 400] width 20 height 20
click at [298, 396] on circle at bounding box center [291, 400] width 16 height 16
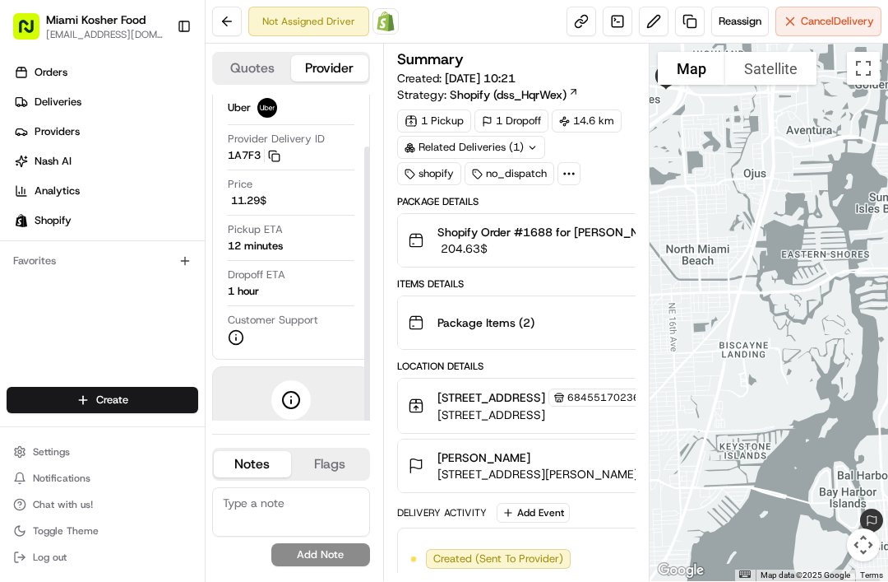
click at [284, 414] on div at bounding box center [290, 399] width 39 height 39
click at [232, 333] on icon at bounding box center [236, 336] width 16 height 16
click at [239, 332] on circle at bounding box center [237, 338] width 14 height 14
click at [293, 400] on icon at bounding box center [291, 400] width 20 height 20
click at [285, 408] on icon at bounding box center [291, 400] width 20 height 20
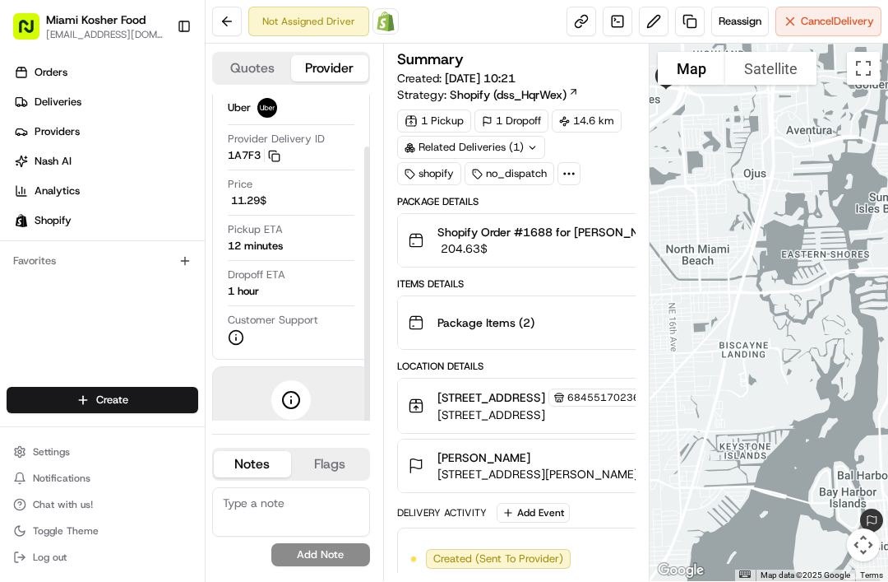
click at [274, 452] on span "Driver information is not available yet." at bounding box center [291, 441] width 130 height 30
click at [327, 477] on button "Flags" at bounding box center [329, 464] width 77 height 26
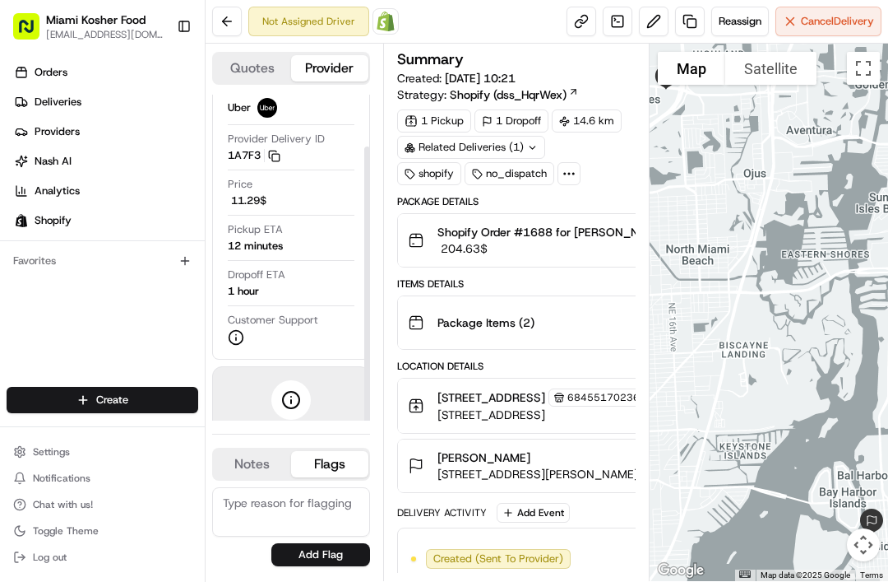
click at [261, 477] on button "Notes" at bounding box center [252, 464] width 77 height 26
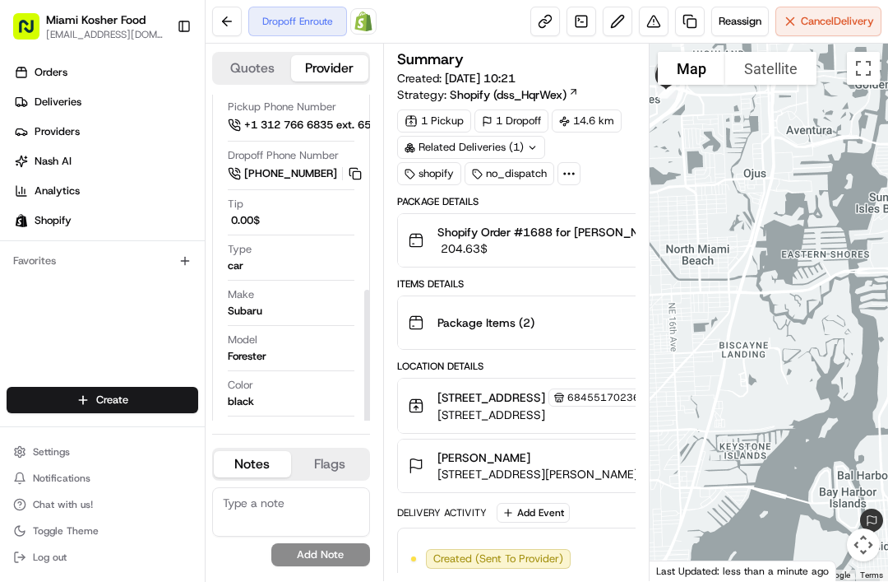
scroll to position [402, 0]
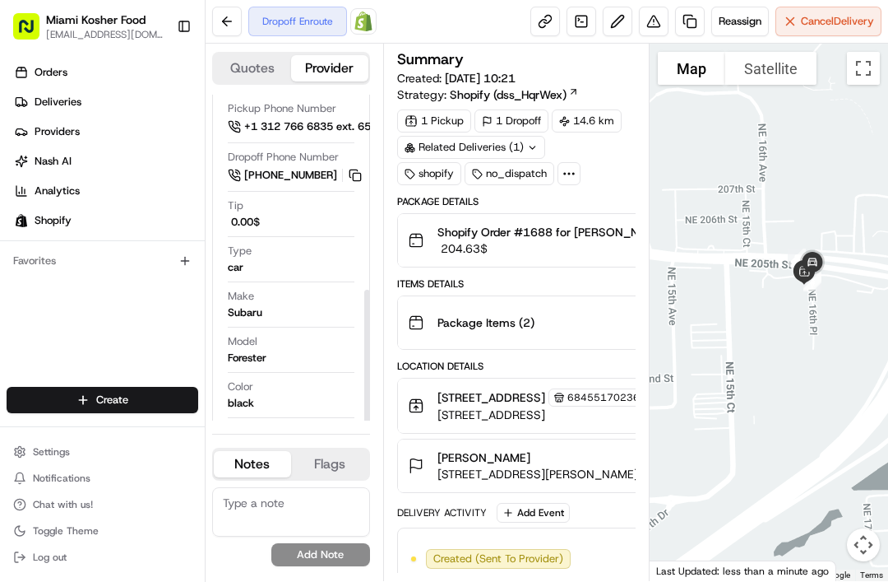
click at [315, 32] on div "Dropoff Enroute Open Order in Shopify" at bounding box center [312, 22] width 128 height 30
click at [541, 27] on link at bounding box center [546, 22] width 30 height 30
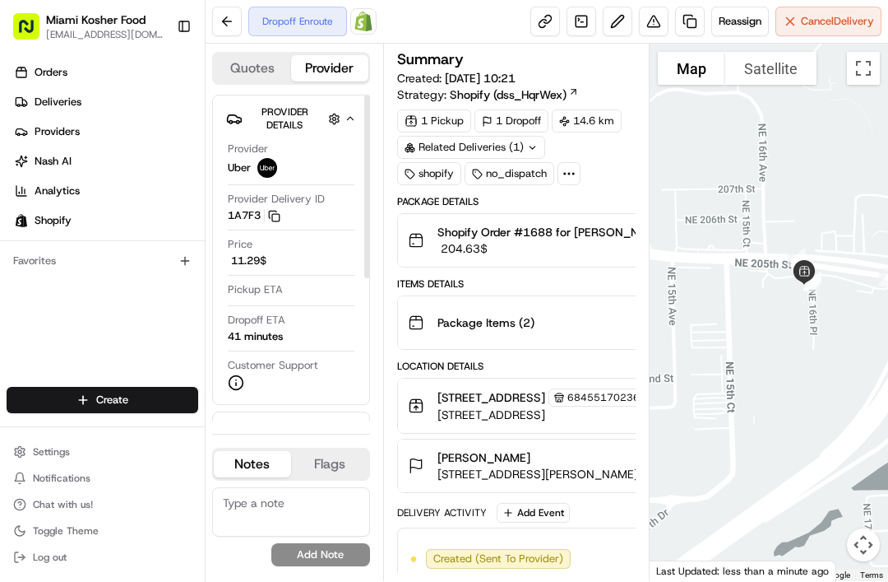
scroll to position [0, 0]
click at [298, 24] on div "Dropoff Enroute Open Order in Shopify" at bounding box center [312, 22] width 128 height 30
click at [289, 26] on div "Dropoff Enroute Open Order in Shopify" at bounding box center [312, 22] width 128 height 30
click at [290, 30] on div "Dropoff Enroute Open Order in Shopify" at bounding box center [312, 22] width 128 height 30
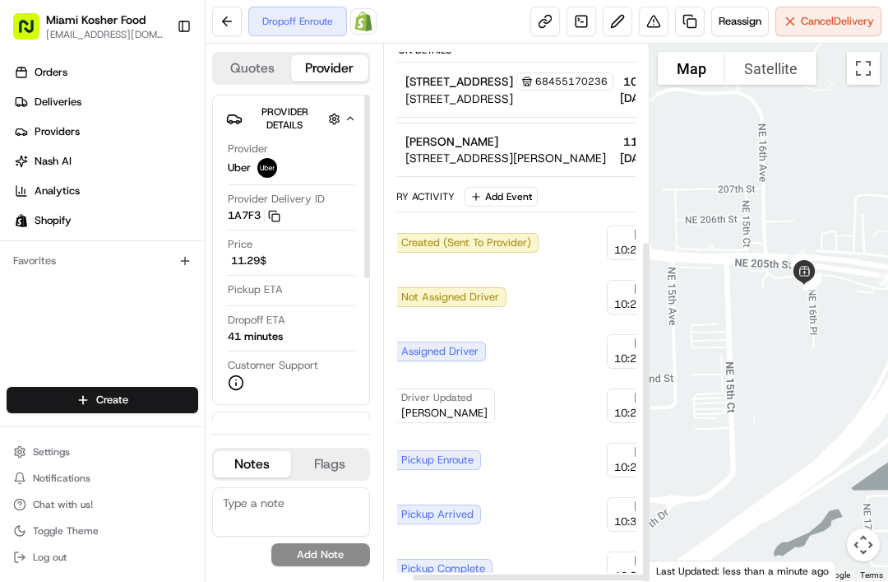
scroll to position [318, 30]
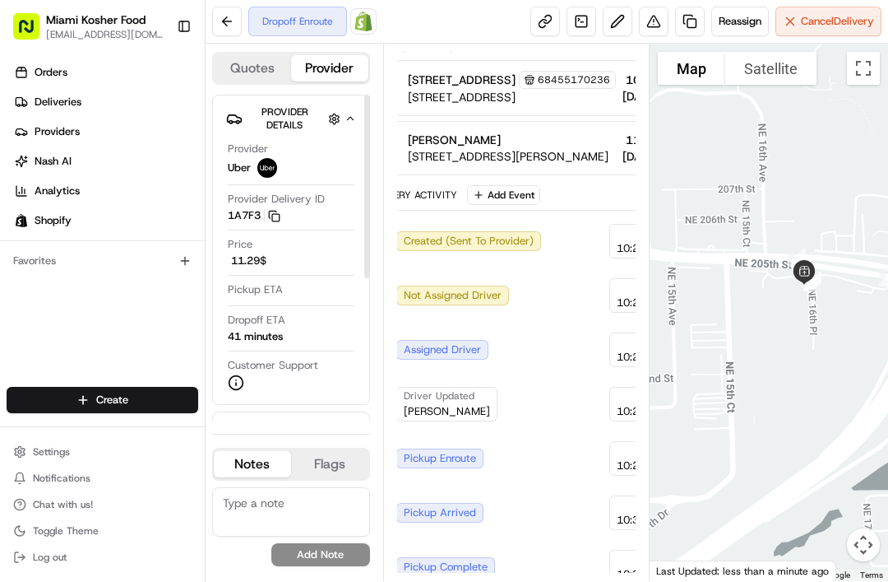
click at [231, 387] on circle at bounding box center [237, 383] width 14 height 14
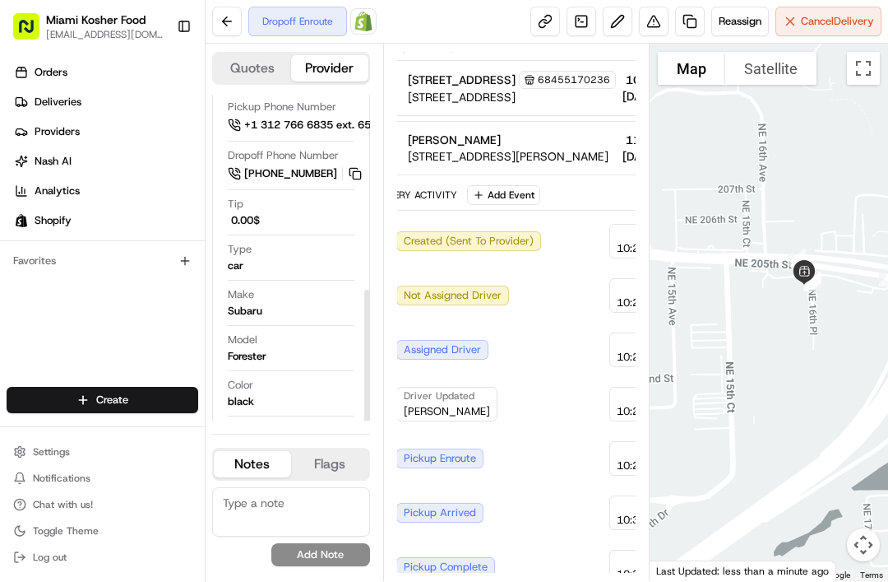
scroll to position [402, 0]
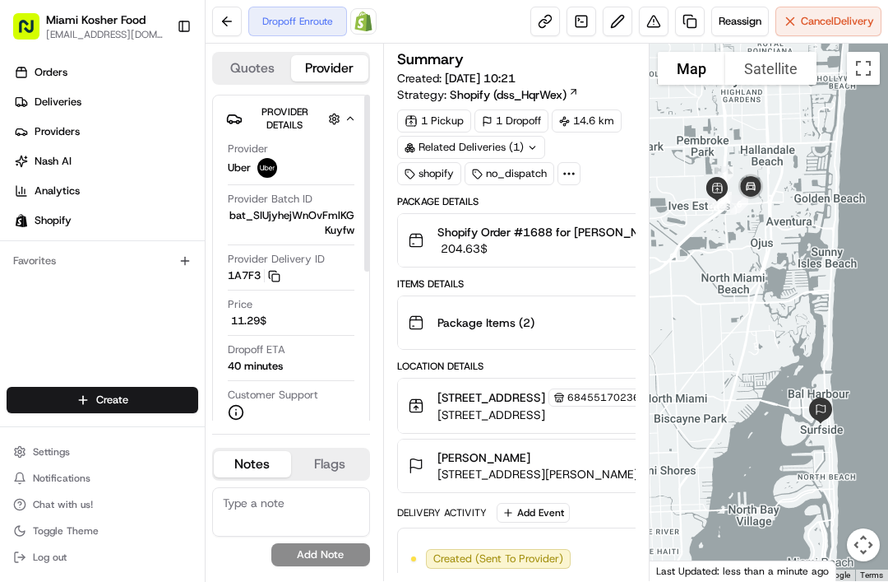
click at [278, 30] on div "Dropoff Enroute Open Order in Shopify" at bounding box center [312, 22] width 128 height 30
click at [281, 27] on div "Dropoff Enroute Open Order in Shopify" at bounding box center [312, 22] width 128 height 30
click at [280, 26] on div "Dropoff Enroute Open Order in Shopify" at bounding box center [312, 22] width 128 height 30
click at [370, 25] on img at bounding box center [364, 22] width 20 height 20
